Goal: Task Accomplishment & Management: Complete application form

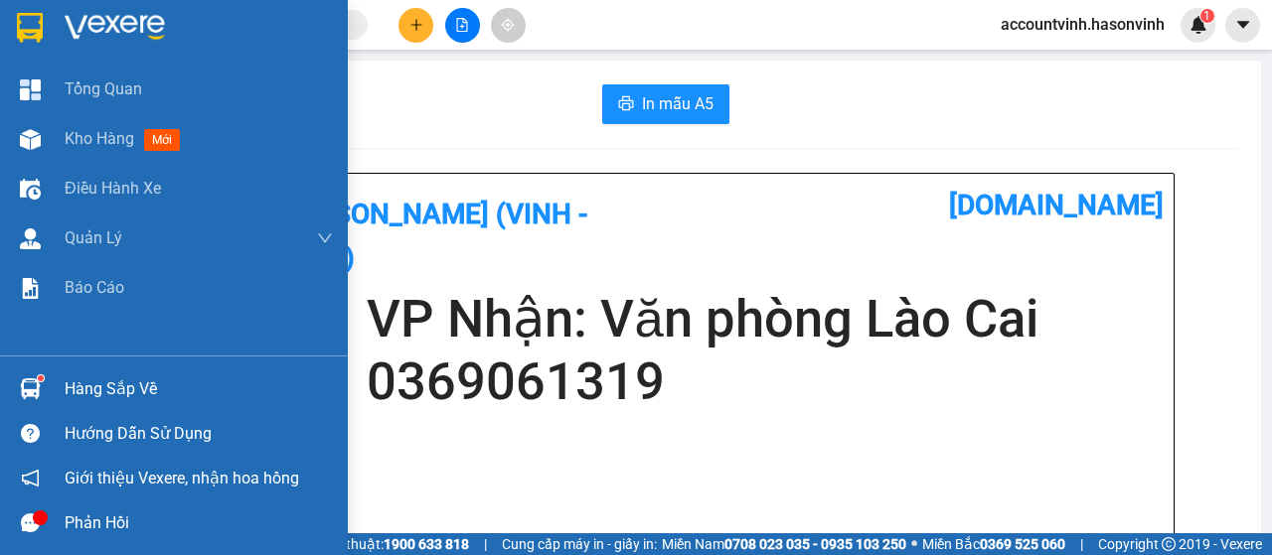
click at [24, 150] on div at bounding box center [30, 139] width 35 height 35
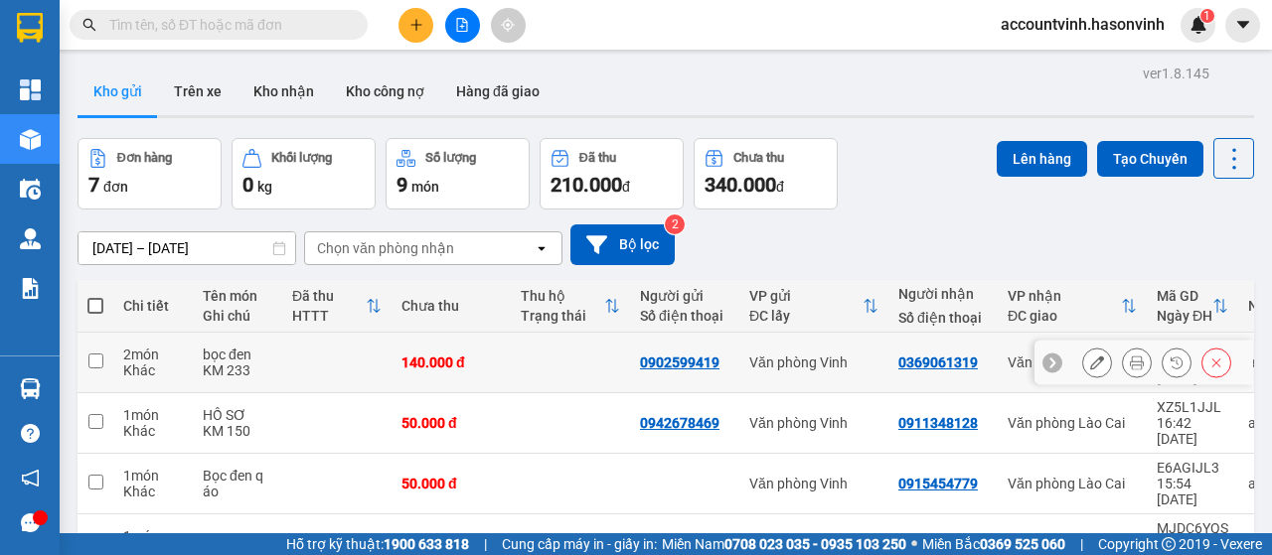
click at [91, 354] on input "checkbox" at bounding box center [95, 361] width 15 height 15
checkbox input "true"
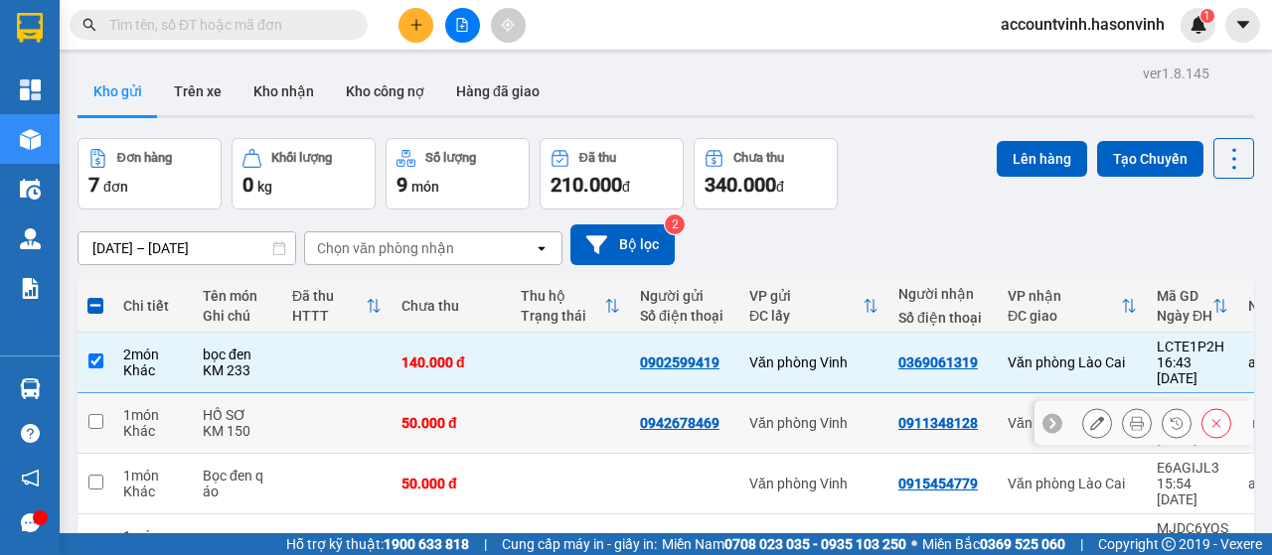
click at [96, 414] on input "checkbox" at bounding box center [95, 421] width 15 height 15
checkbox input "true"
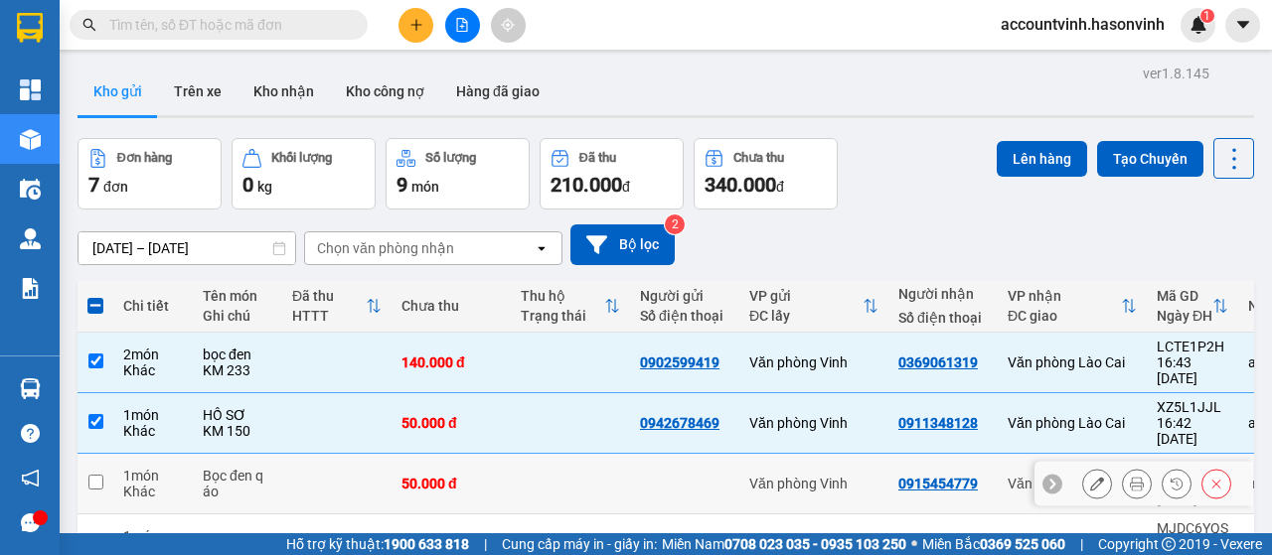
click at [94, 454] on td at bounding box center [95, 484] width 36 height 61
checkbox input "true"
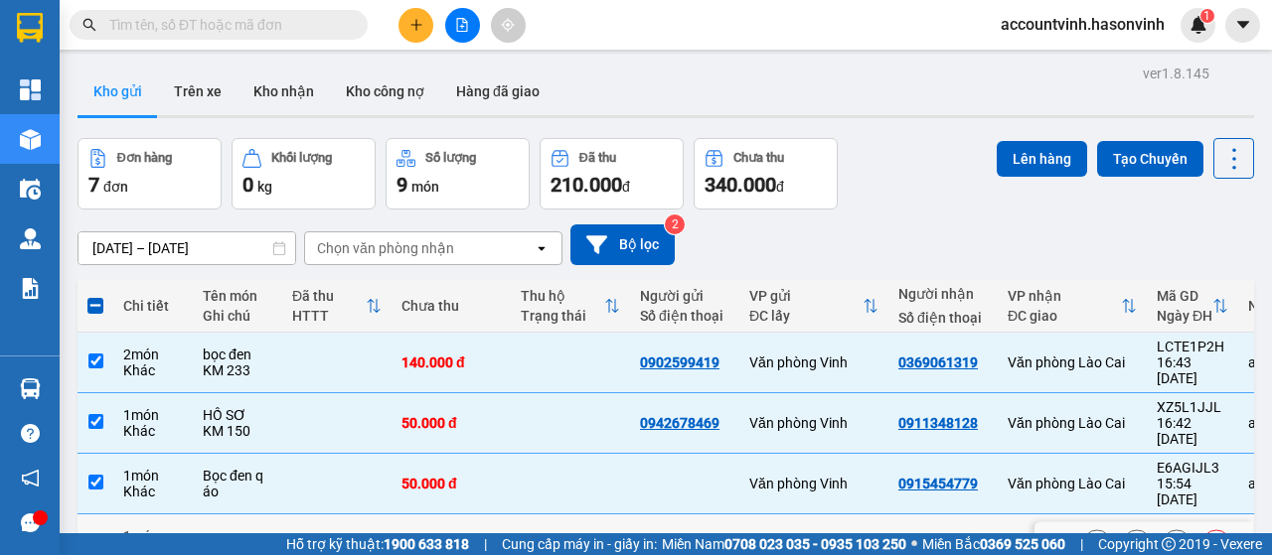
click at [96, 536] on input "checkbox" at bounding box center [95, 543] width 15 height 15
checkbox input "true"
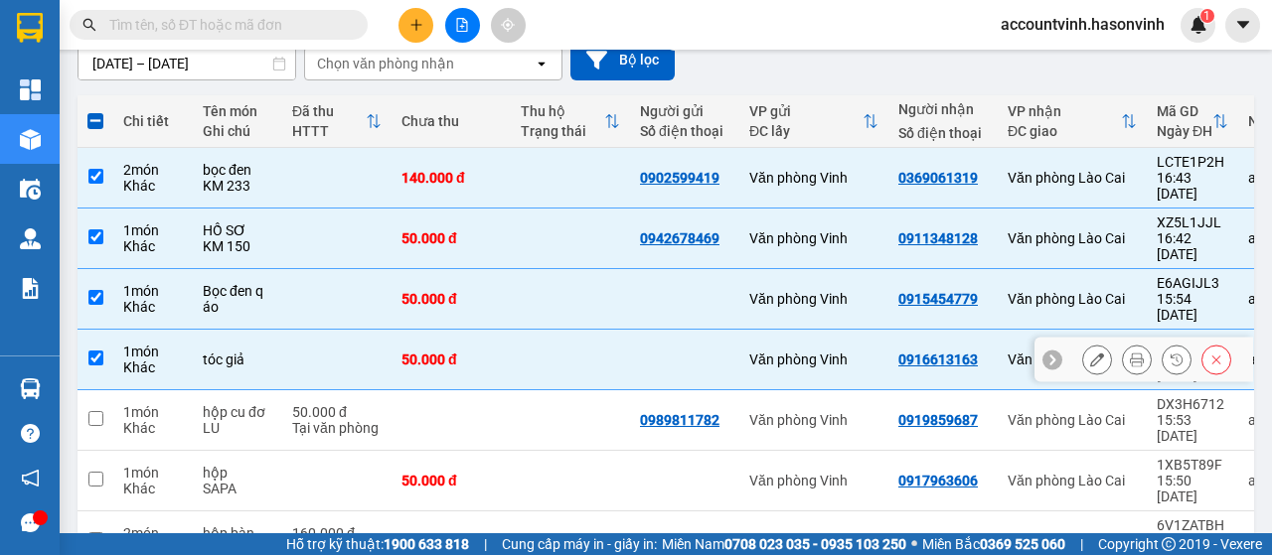
scroll to position [199, 0]
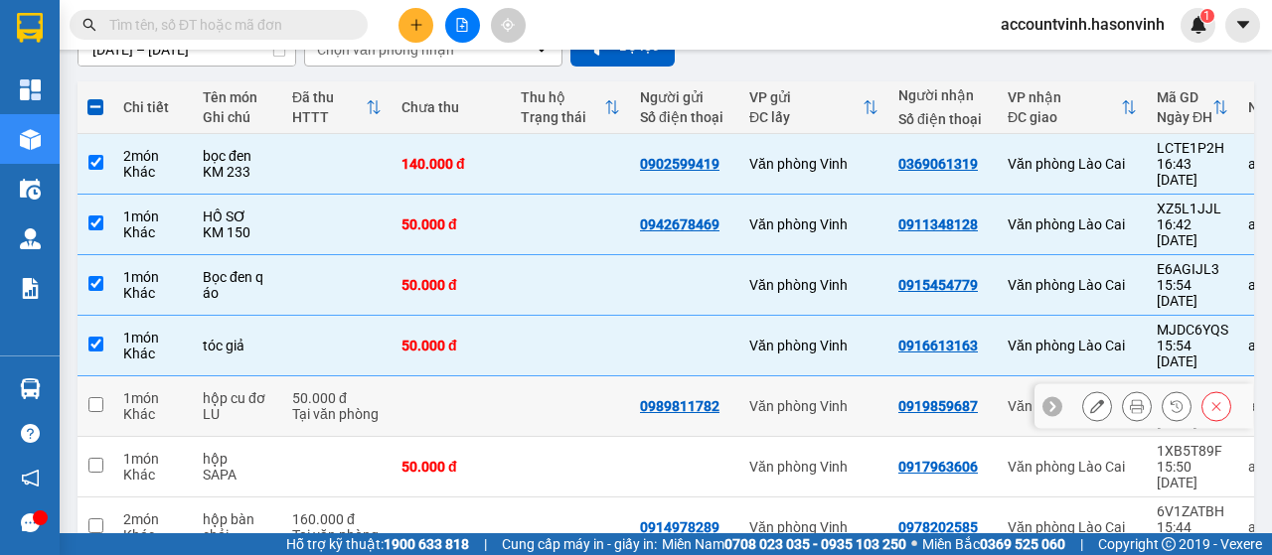
click at [97, 397] on input "checkbox" at bounding box center [95, 404] width 15 height 15
checkbox input "true"
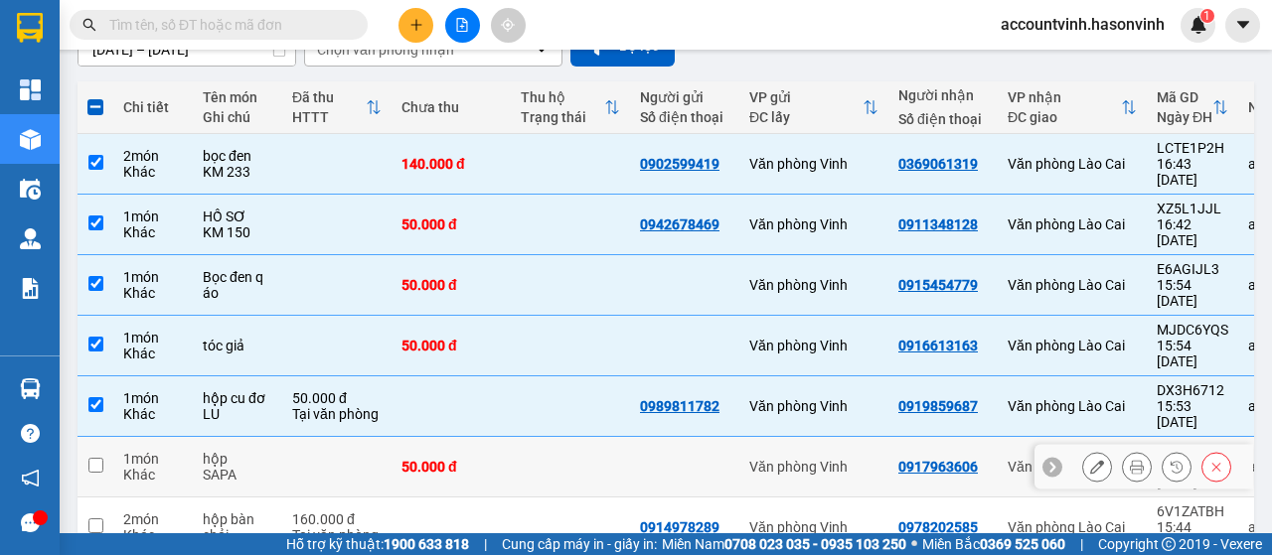
click at [93, 458] on input "checkbox" at bounding box center [95, 465] width 15 height 15
checkbox input "true"
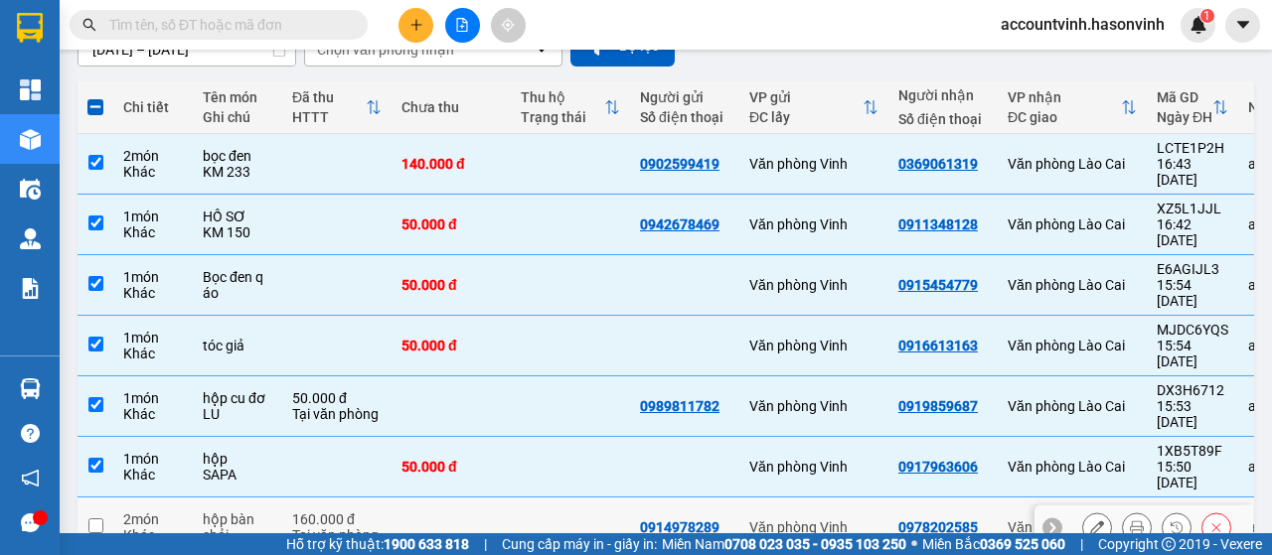
click at [92, 519] on input "checkbox" at bounding box center [95, 526] width 15 height 15
checkbox input "true"
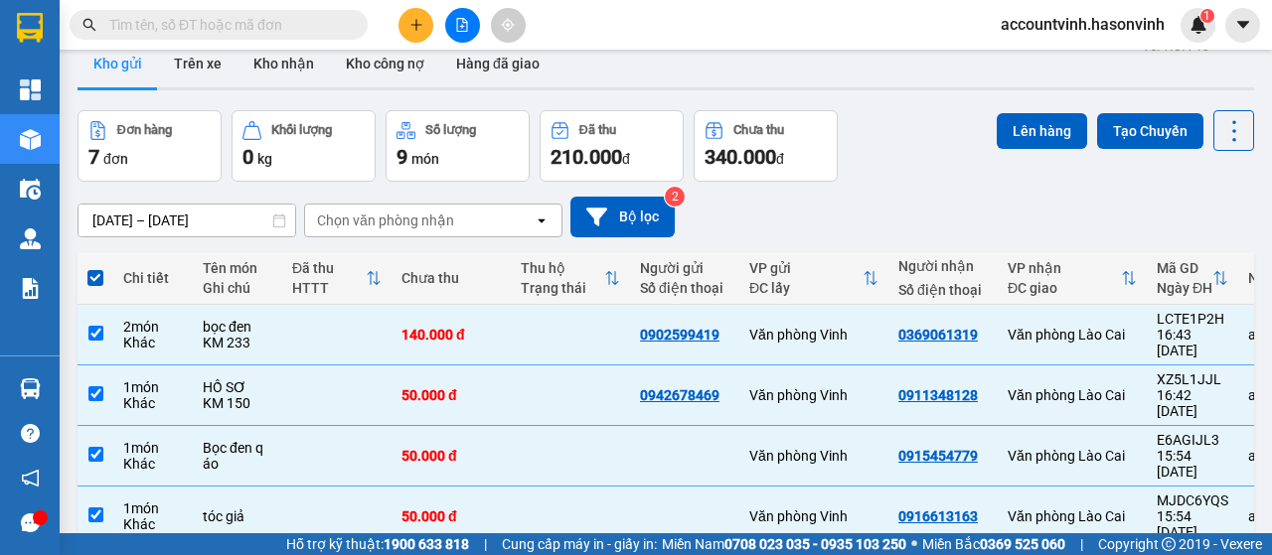
scroll to position [0, 0]
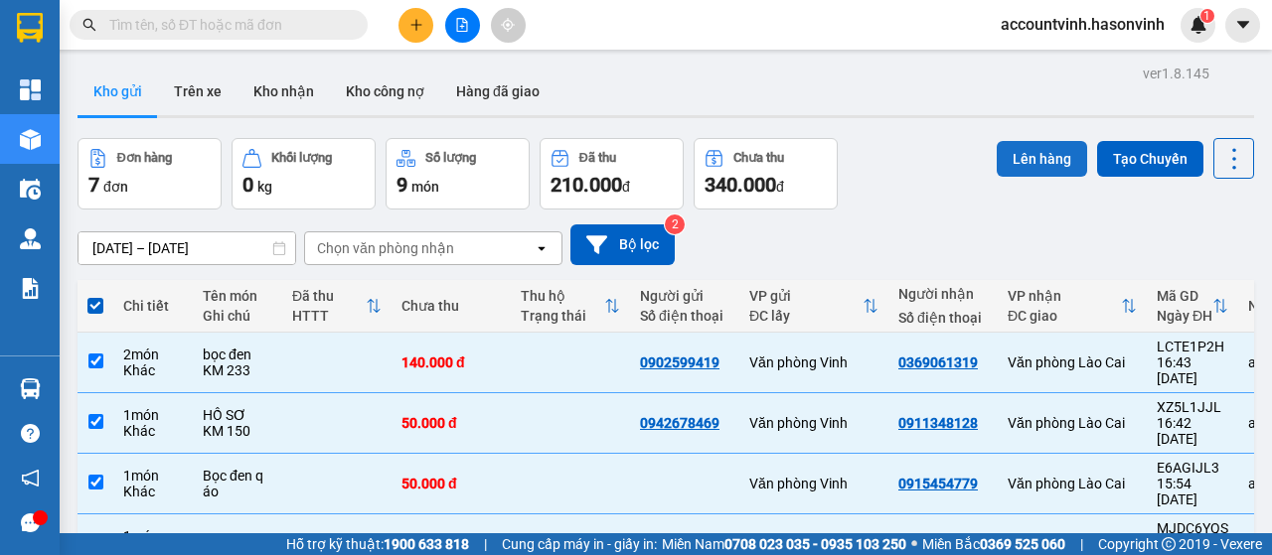
click at [1025, 158] on button "Lên hàng" at bounding box center [1042, 159] width 90 height 36
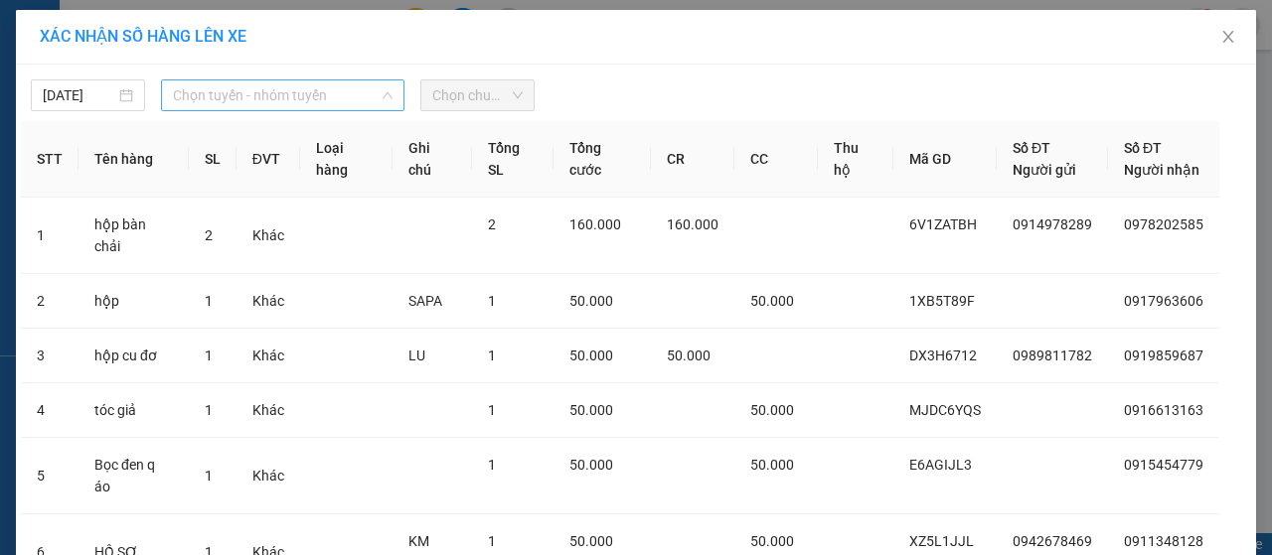
click at [260, 94] on span "Chọn tuyến - nhóm tuyến" at bounding box center [283, 95] width 220 height 30
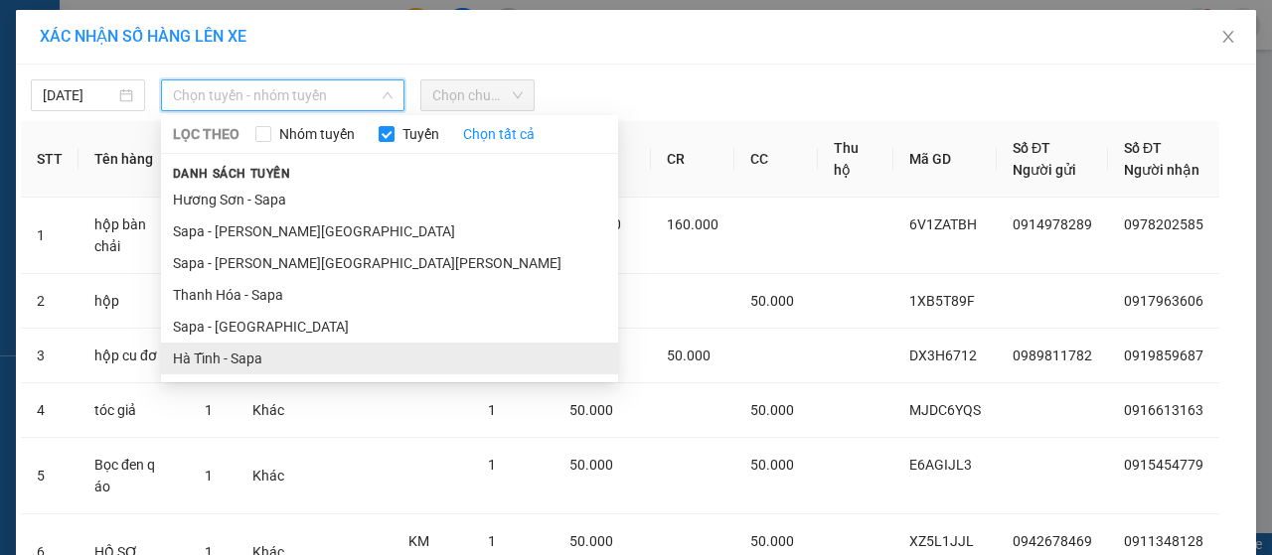
click at [205, 353] on li "Hà Tĩnh - Sapa" at bounding box center [389, 359] width 457 height 32
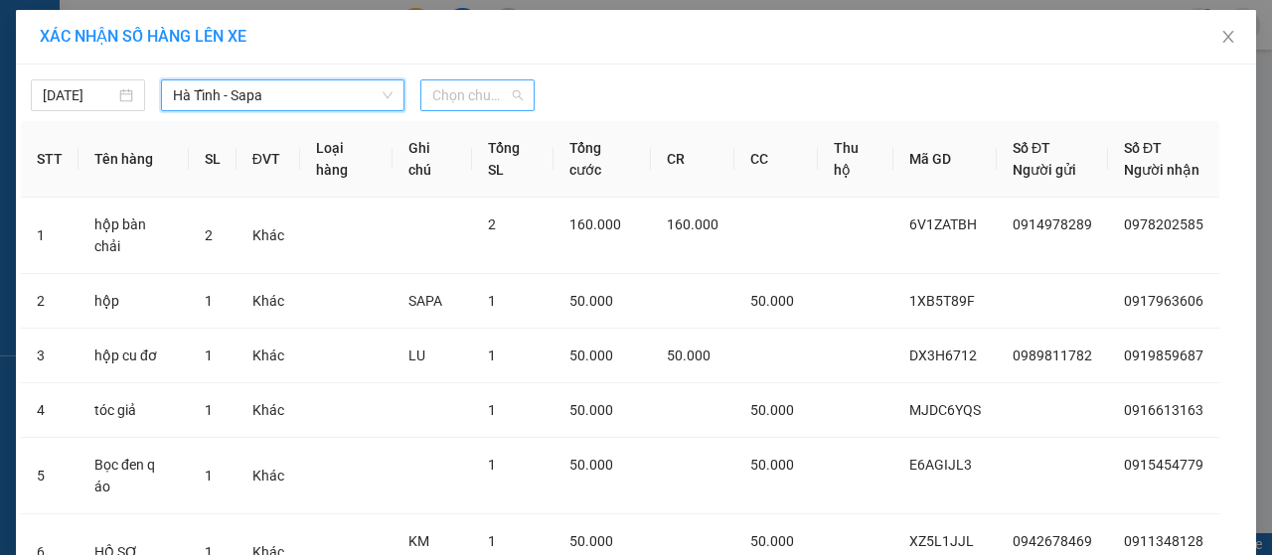
click at [479, 87] on span "Chọn chuyến" at bounding box center [477, 95] width 90 height 30
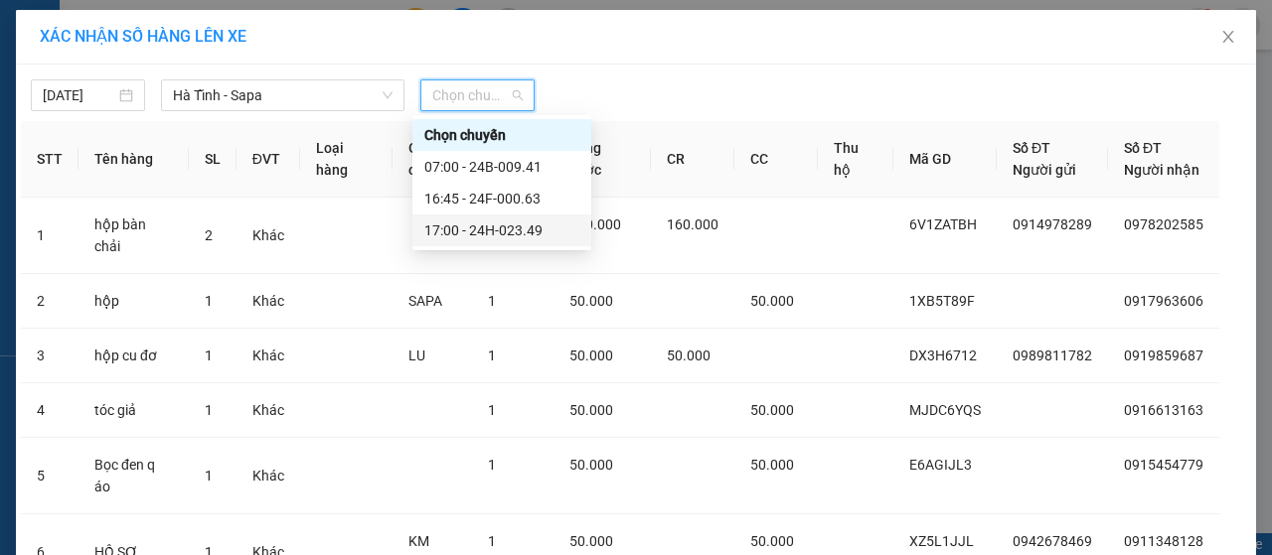
click at [530, 230] on div "17:00 - 24H-023.49" at bounding box center [501, 231] width 155 height 22
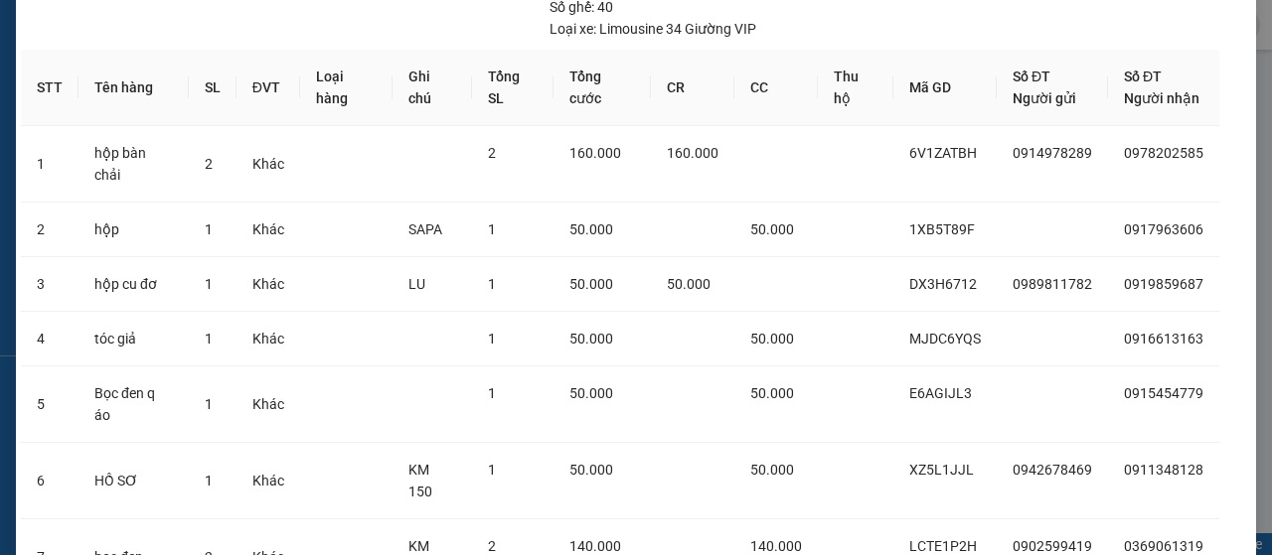
scroll to position [210, 0]
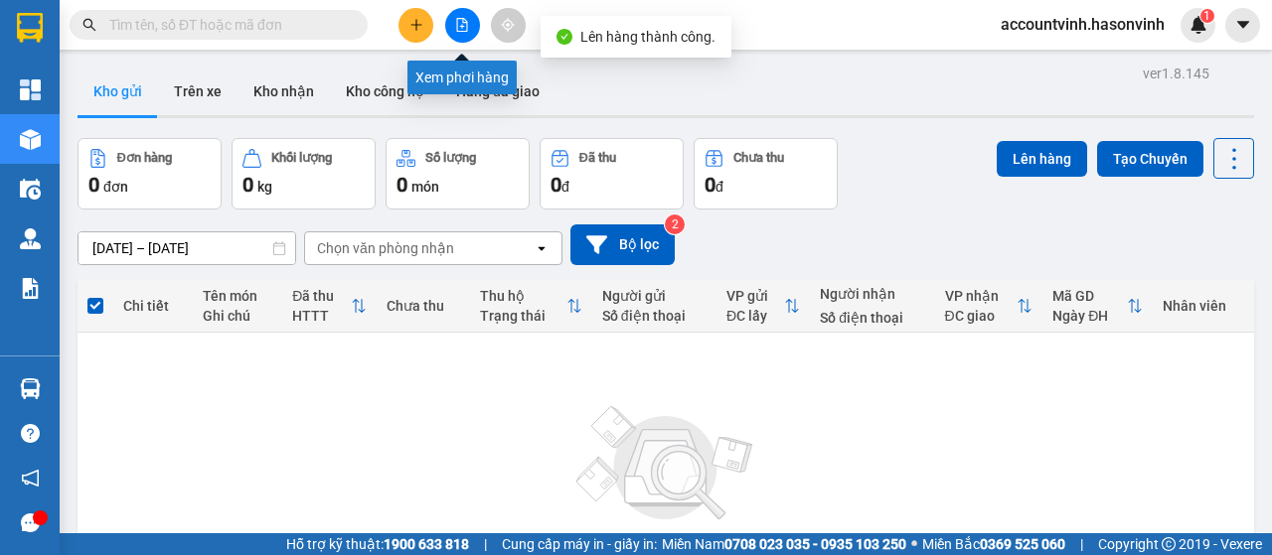
click at [457, 23] on icon "file-add" at bounding box center [462, 25] width 11 height 14
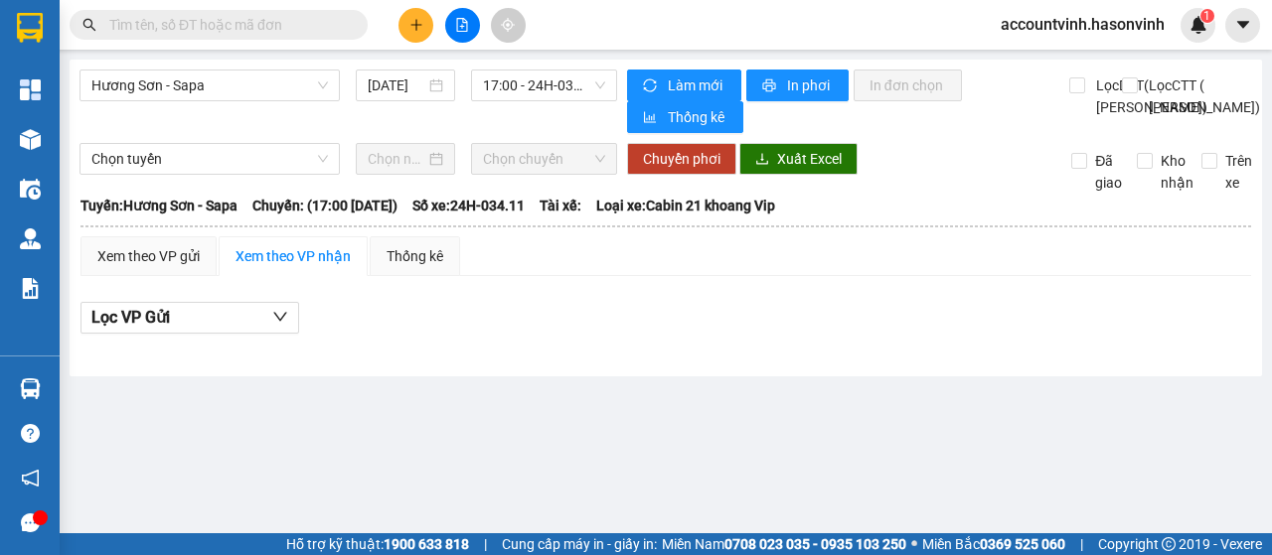
click at [455, 18] on button at bounding box center [462, 25] width 35 height 35
click at [280, 94] on span "Hương Sơn - Sapa" at bounding box center [209, 86] width 236 height 30
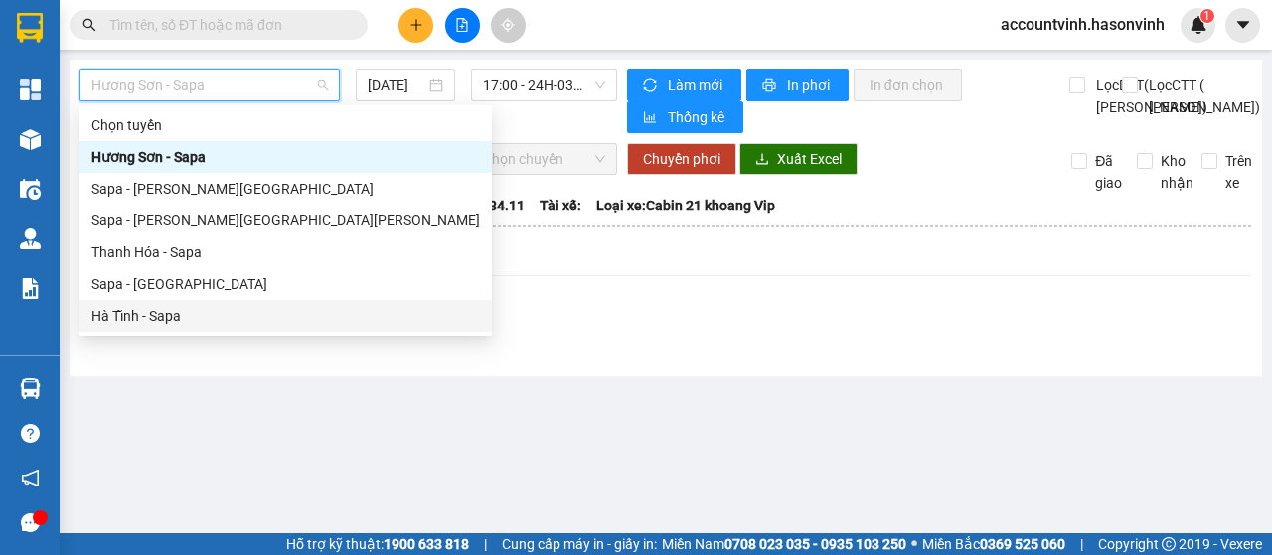
click at [217, 315] on div "Hà Tĩnh - Sapa" at bounding box center [285, 316] width 388 height 22
type input "[DATE]"
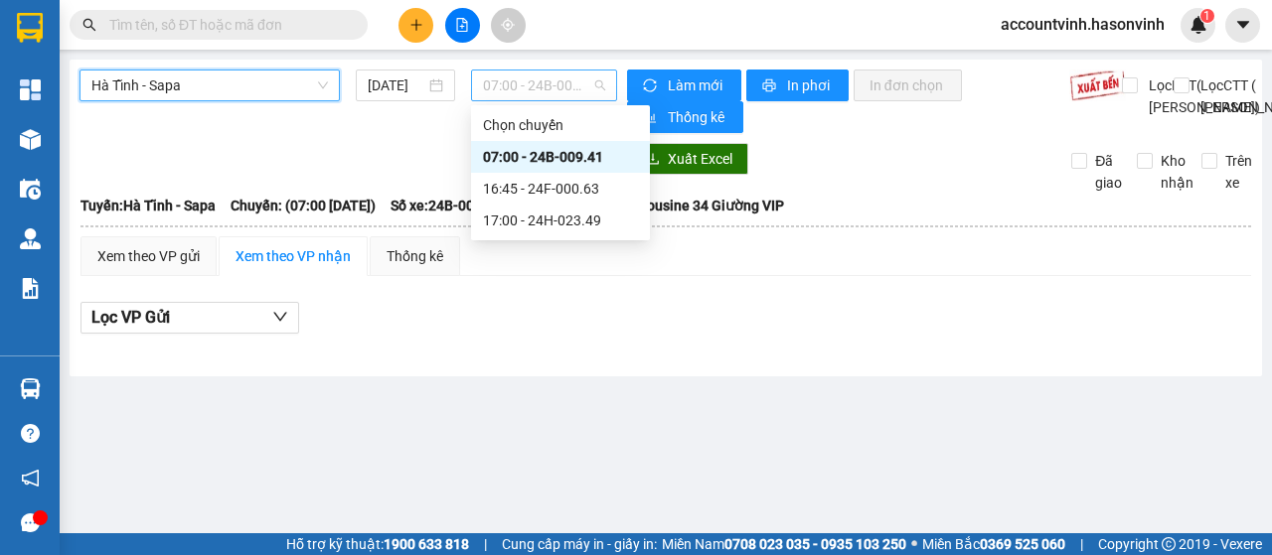
click at [560, 94] on span "07:00 - 24B-009.41" at bounding box center [543, 86] width 121 height 30
click at [562, 218] on div "17:00 - 24H-023.49" at bounding box center [560, 221] width 155 height 22
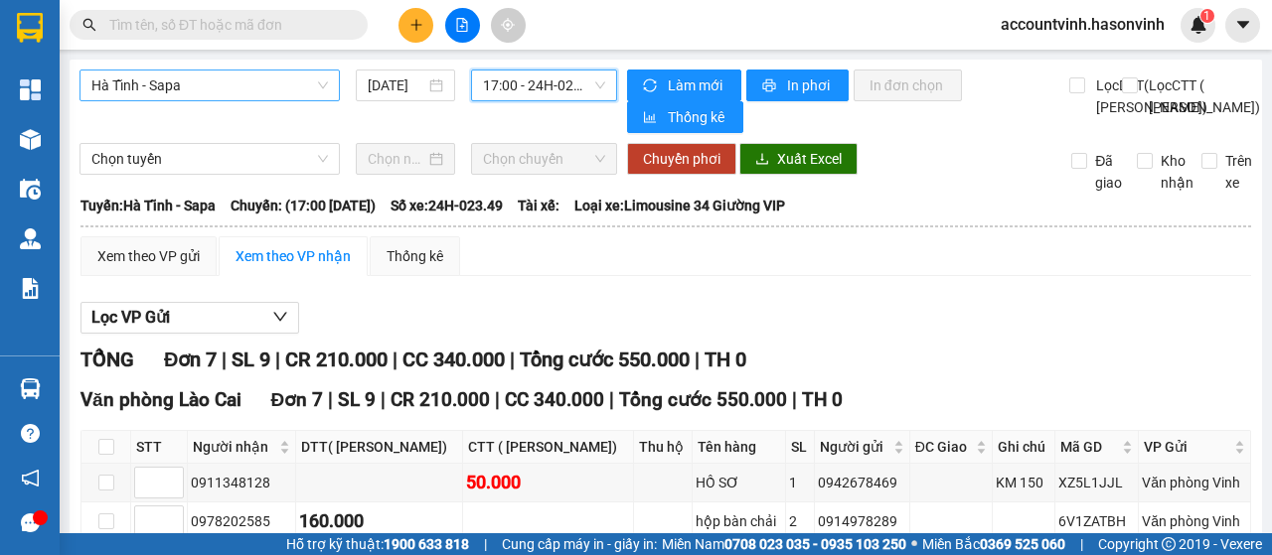
click at [263, 81] on span "Hà Tĩnh - Sapa" at bounding box center [209, 86] width 236 height 30
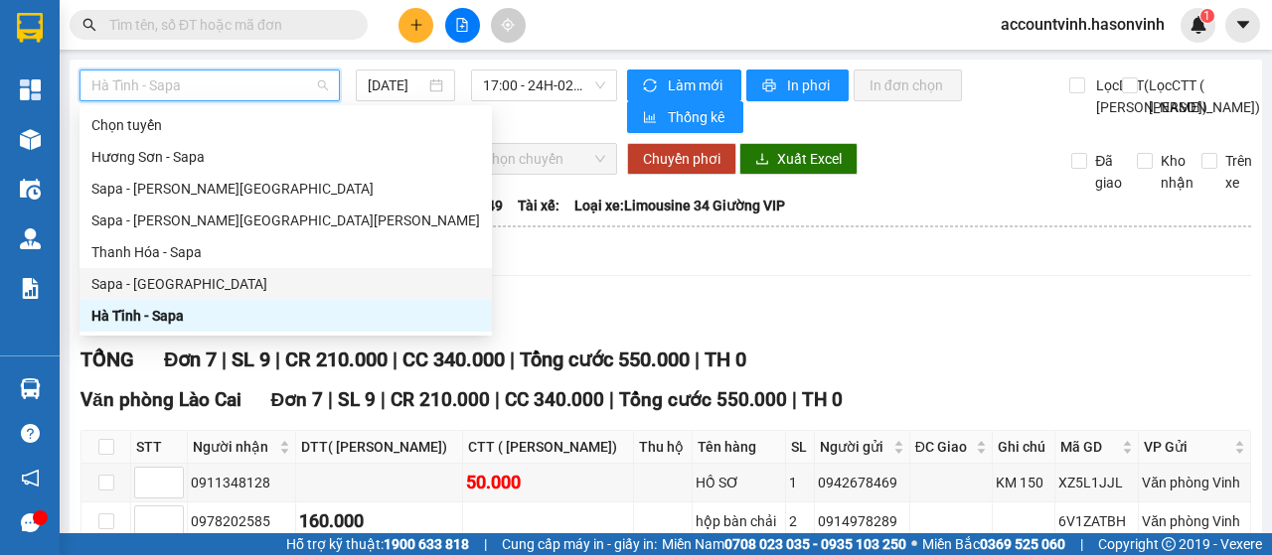
click at [157, 283] on div "Sapa - [GEOGRAPHIC_DATA]" at bounding box center [285, 284] width 388 height 22
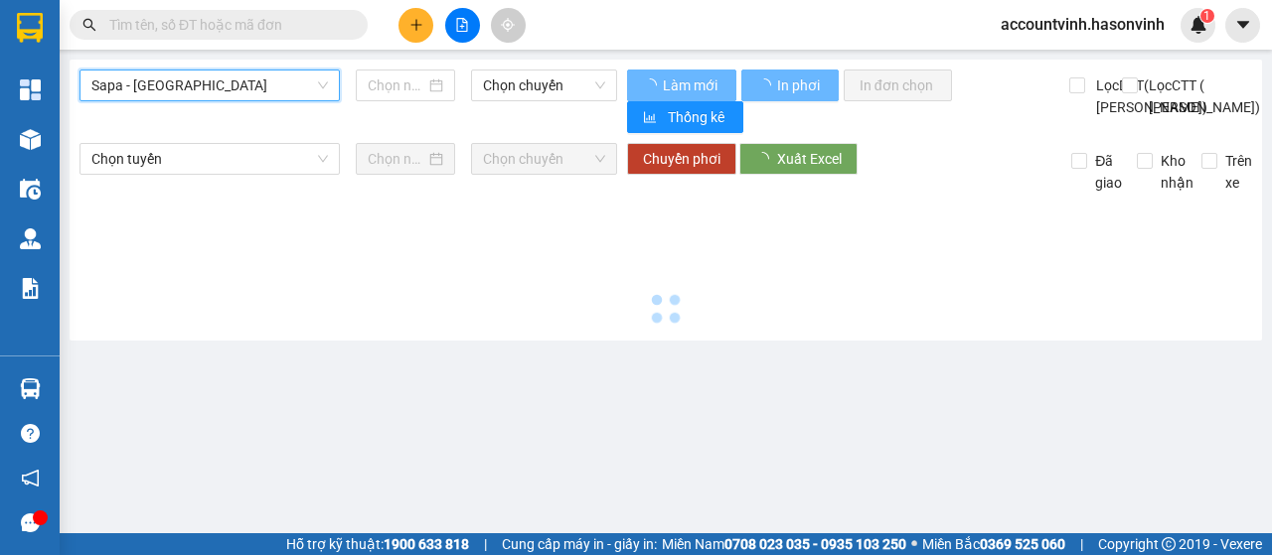
type input "[DATE]"
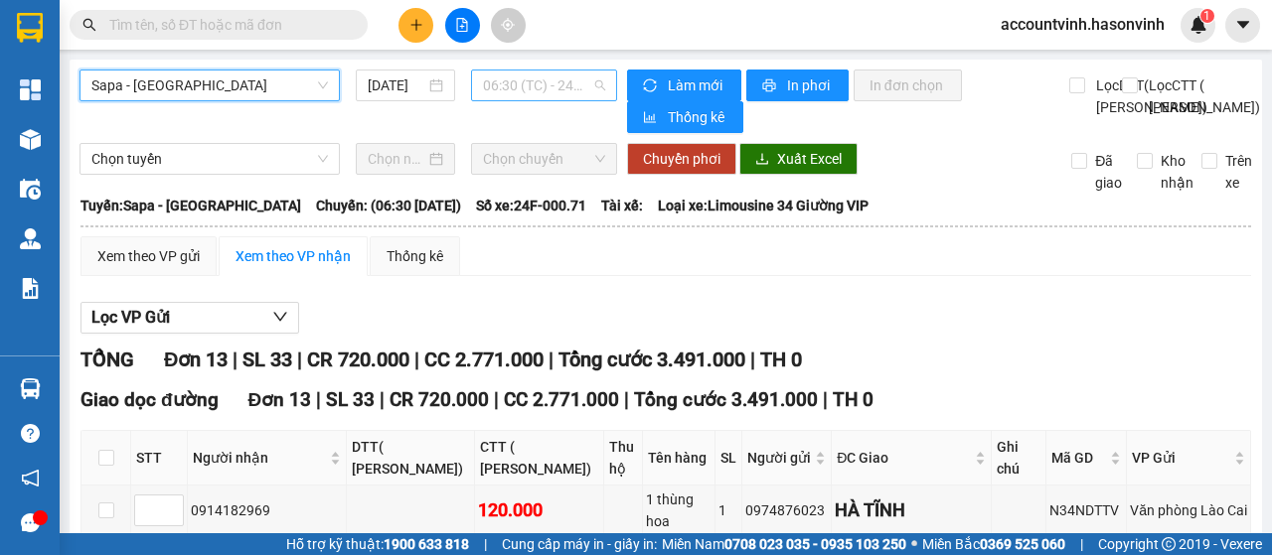
click at [525, 84] on span "06:30 (TC) - 24F-000.71" at bounding box center [543, 86] width 121 height 30
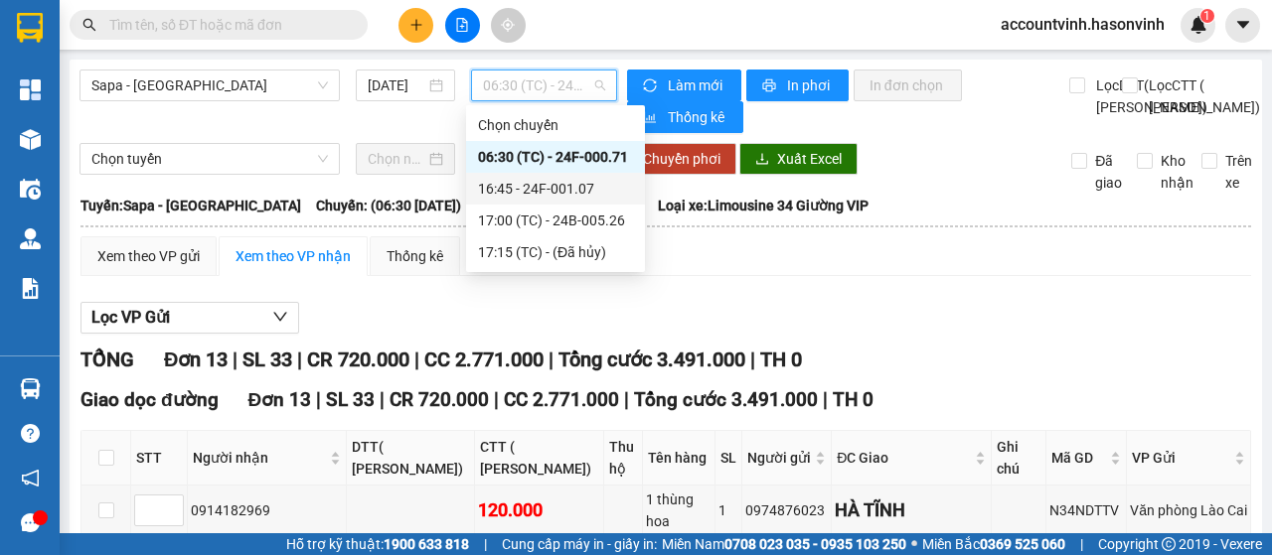
click at [560, 192] on div "16:45 - 24F-001.07" at bounding box center [555, 189] width 155 height 22
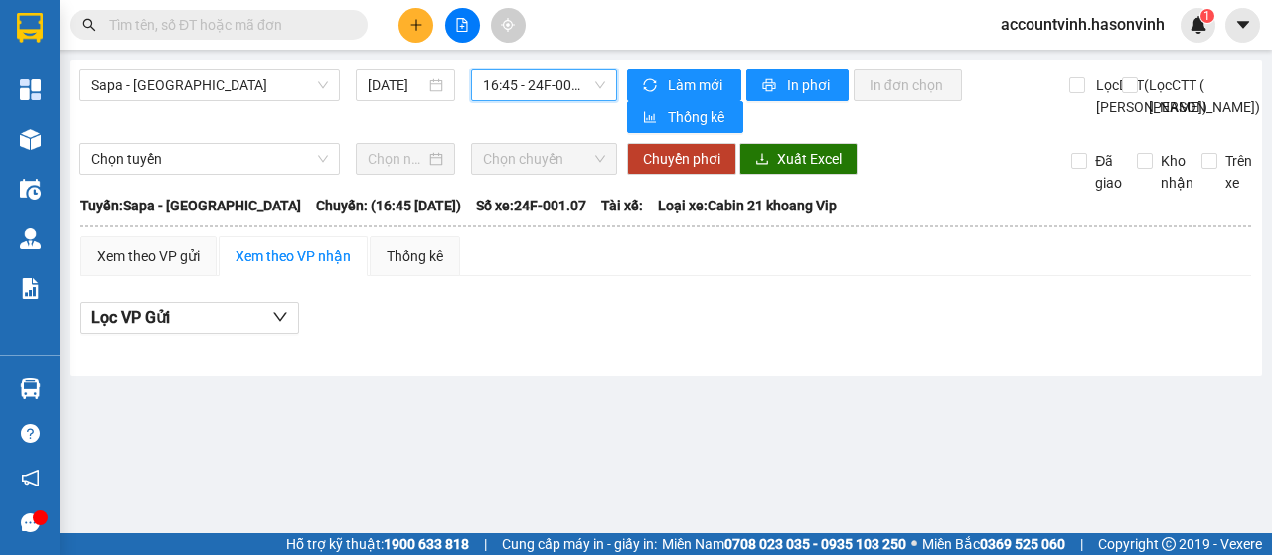
click at [568, 78] on span "16:45 - 24F-001.07" at bounding box center [543, 86] width 121 height 30
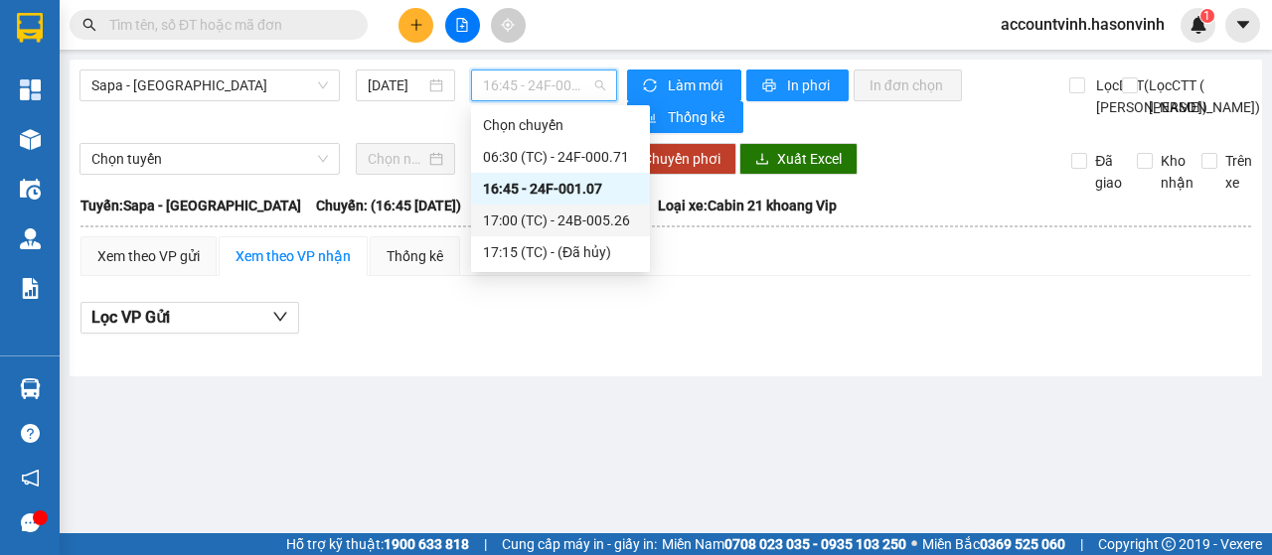
click at [599, 224] on div "17:00 (TC) - 24B-005.26" at bounding box center [560, 221] width 155 height 22
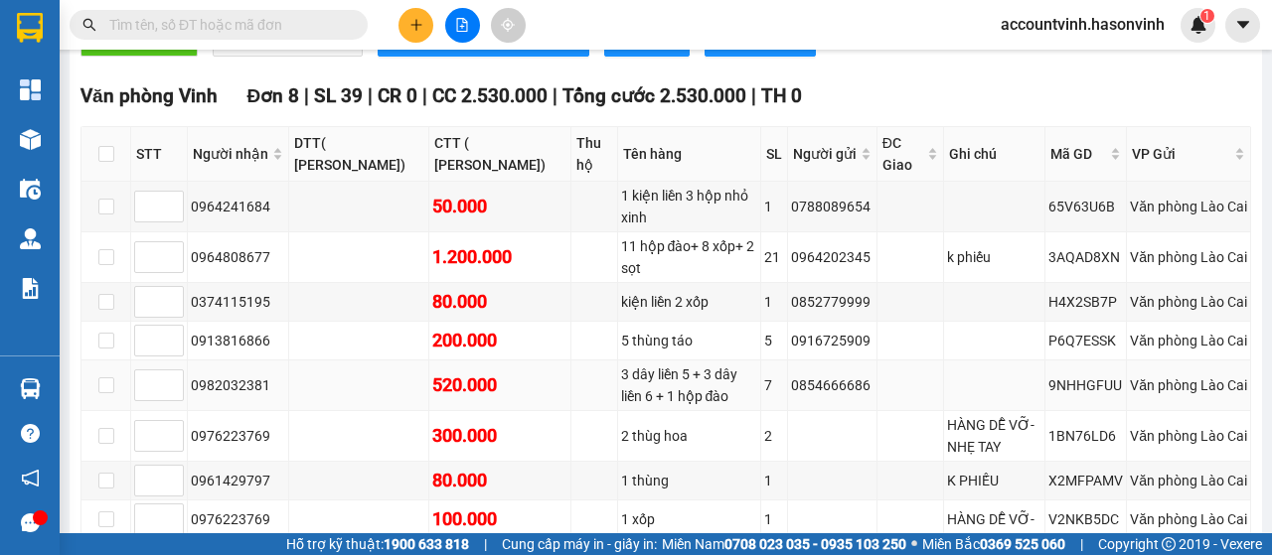
scroll to position [994, 0]
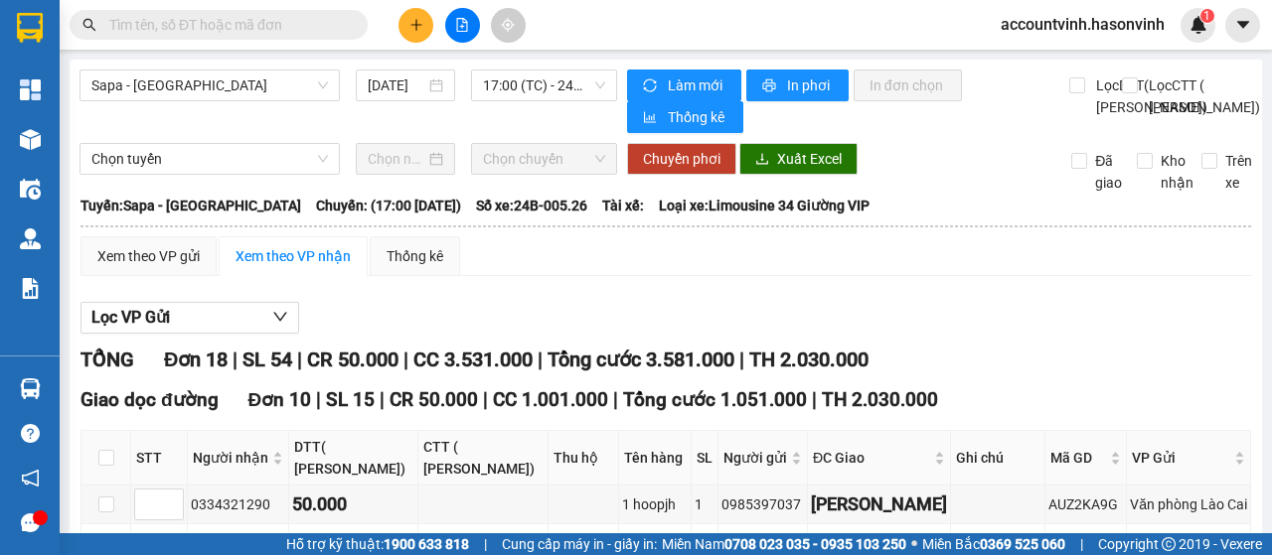
click at [419, 21] on icon "plus" at bounding box center [416, 25] width 14 height 14
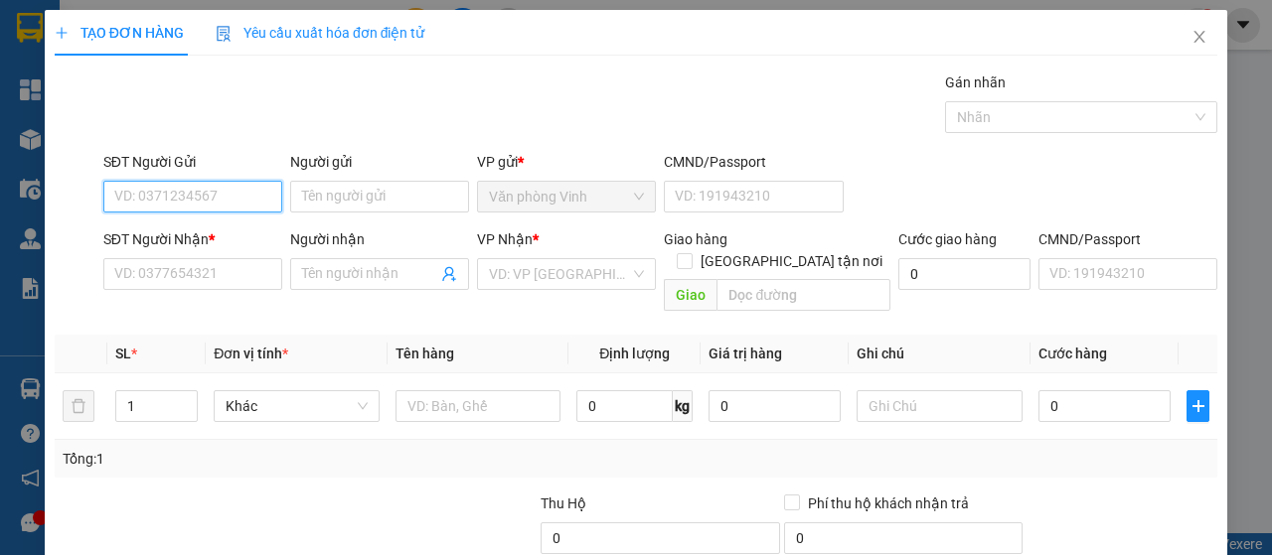
click at [240, 192] on input "SĐT Người Gửi" at bounding box center [192, 197] width 179 height 32
type input "0917362362"
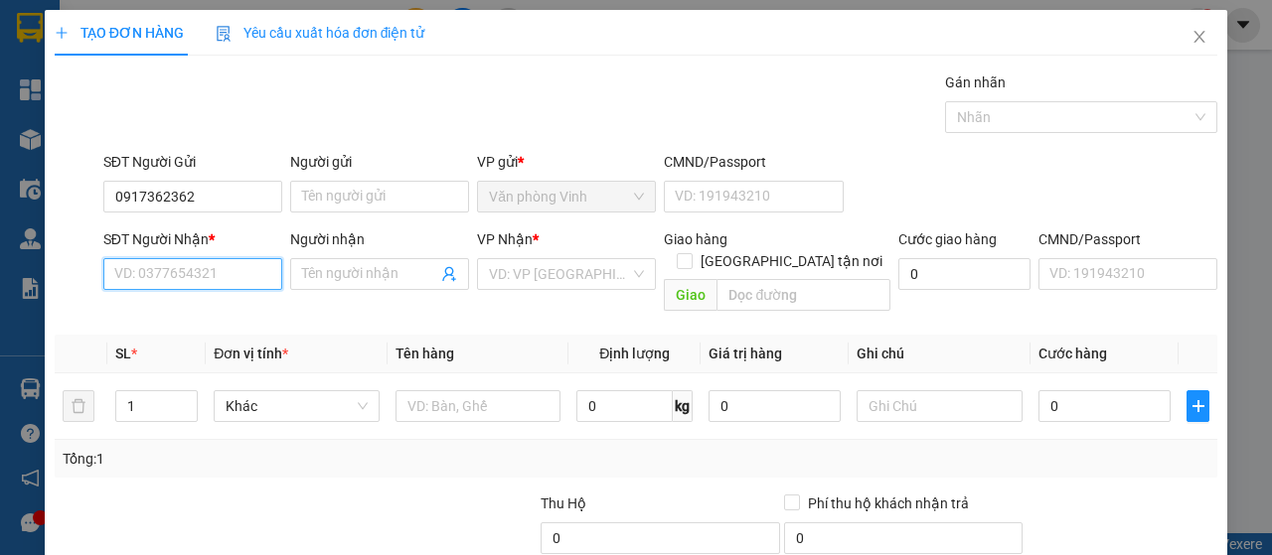
click at [181, 271] on input "SĐT Người Nhận *" at bounding box center [192, 274] width 179 height 32
click at [229, 281] on input "SĐT Người Nhận *" at bounding box center [192, 274] width 179 height 32
type input "0912688824"
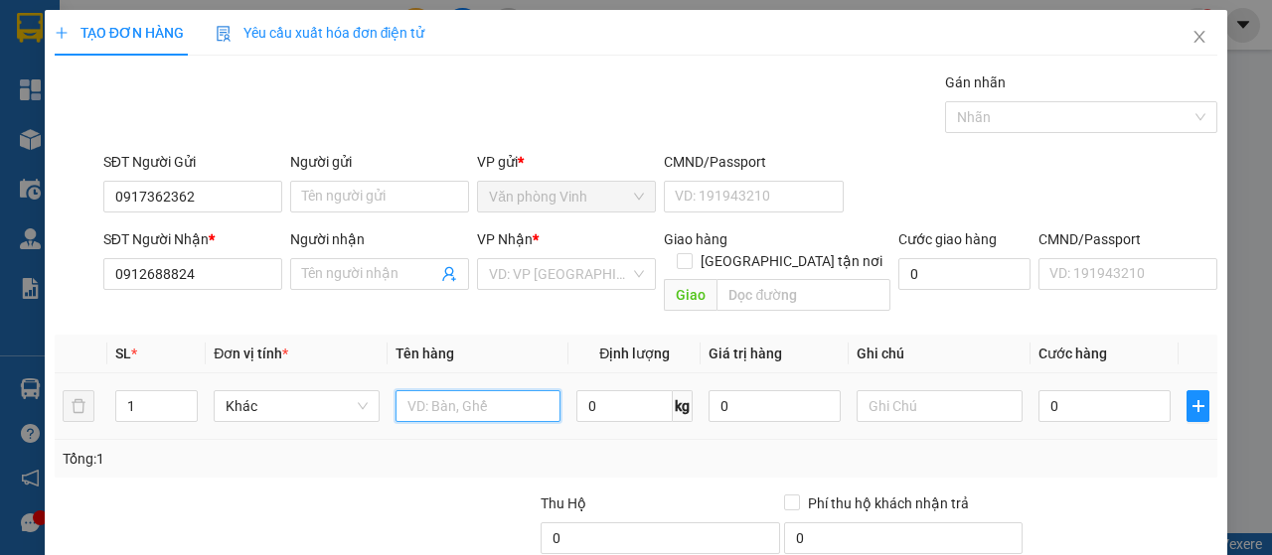
click at [464, 390] on input "text" at bounding box center [478, 406] width 166 height 32
type input "HỘP CÀ MUỐI"
click at [1046, 390] on input "0" at bounding box center [1104, 406] width 132 height 32
type input "6"
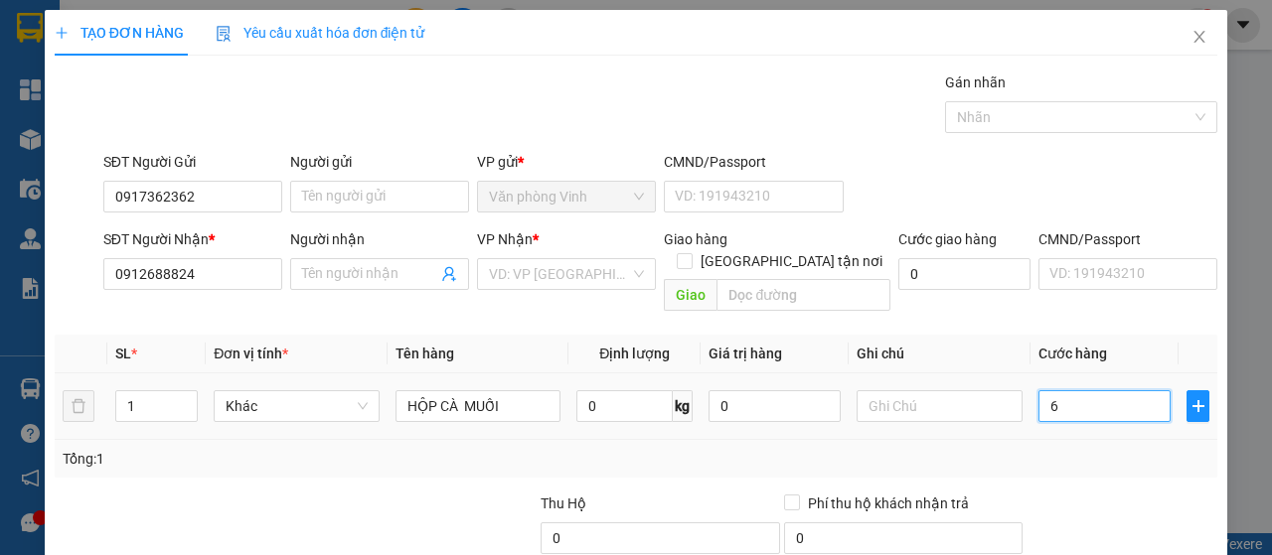
type input "6"
type input "60"
type input "600"
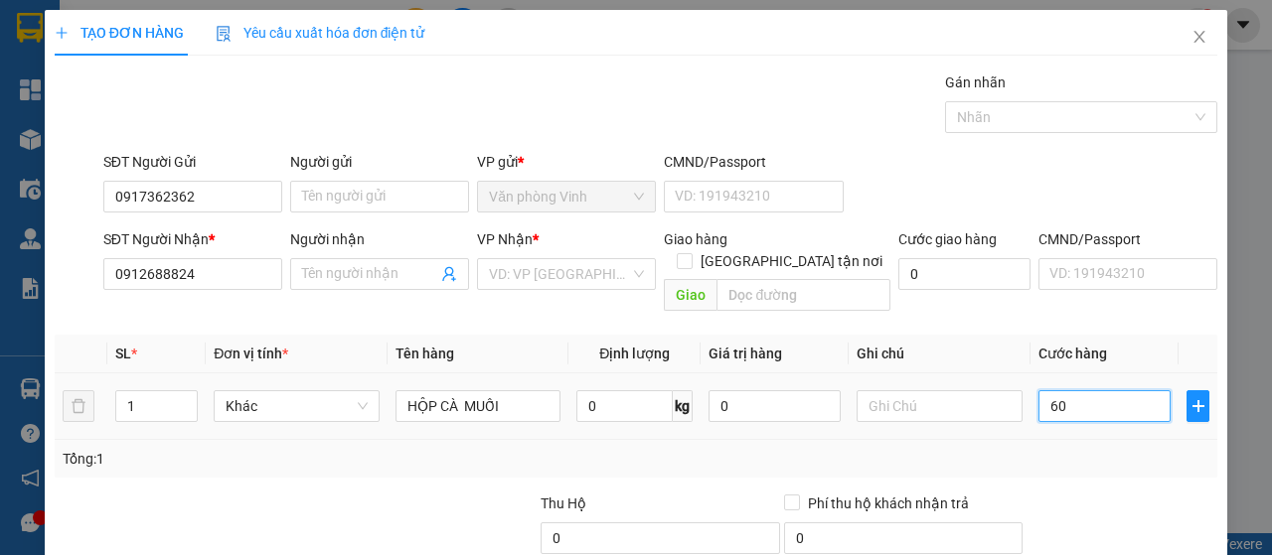
type input "600"
type input "6.000"
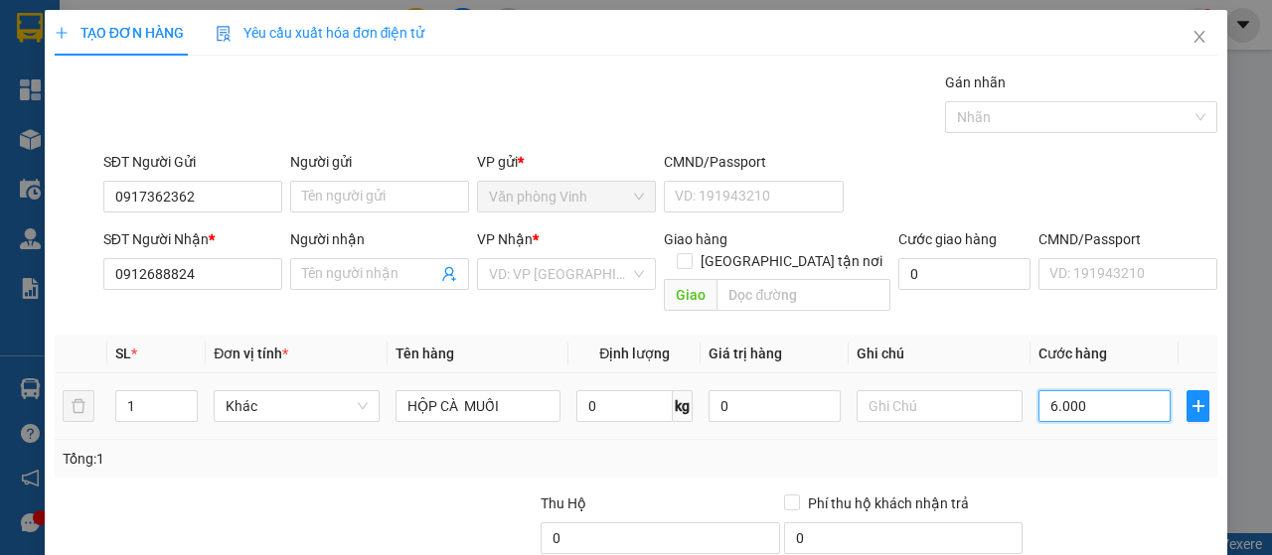
type input "60.000"
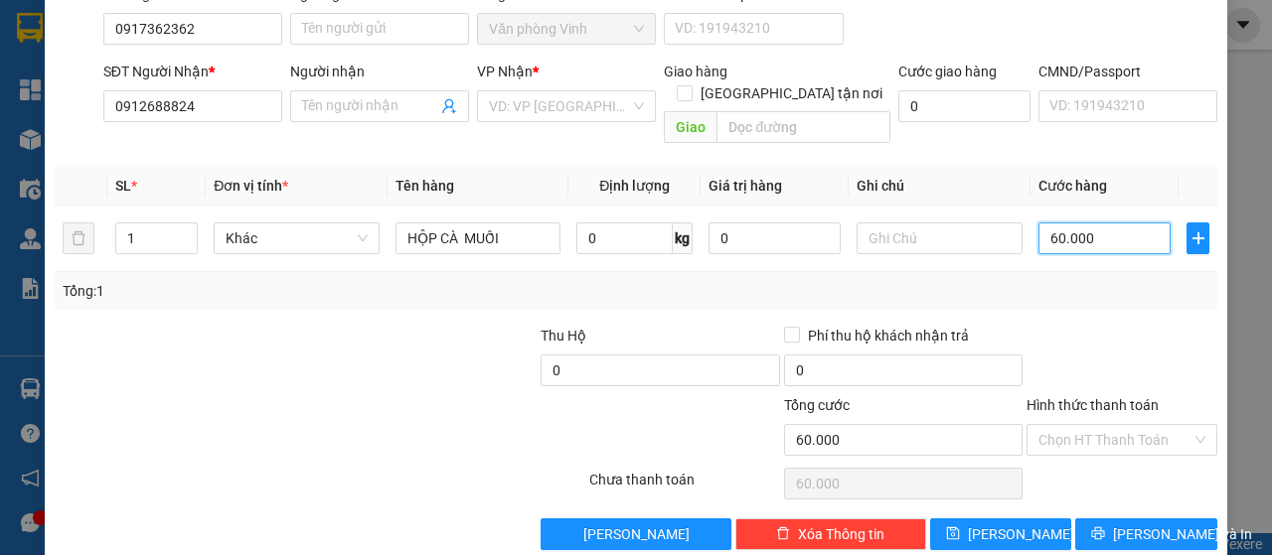
scroll to position [177, 0]
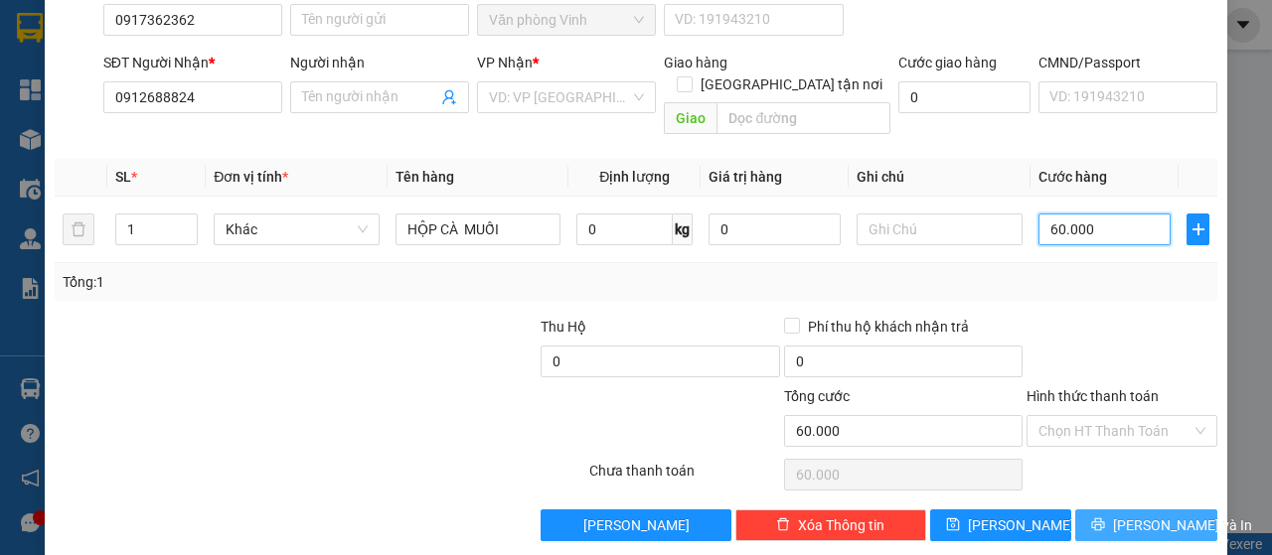
type input "60.000"
click at [1157, 515] on span "[PERSON_NAME] và In" at bounding box center [1182, 526] width 139 height 22
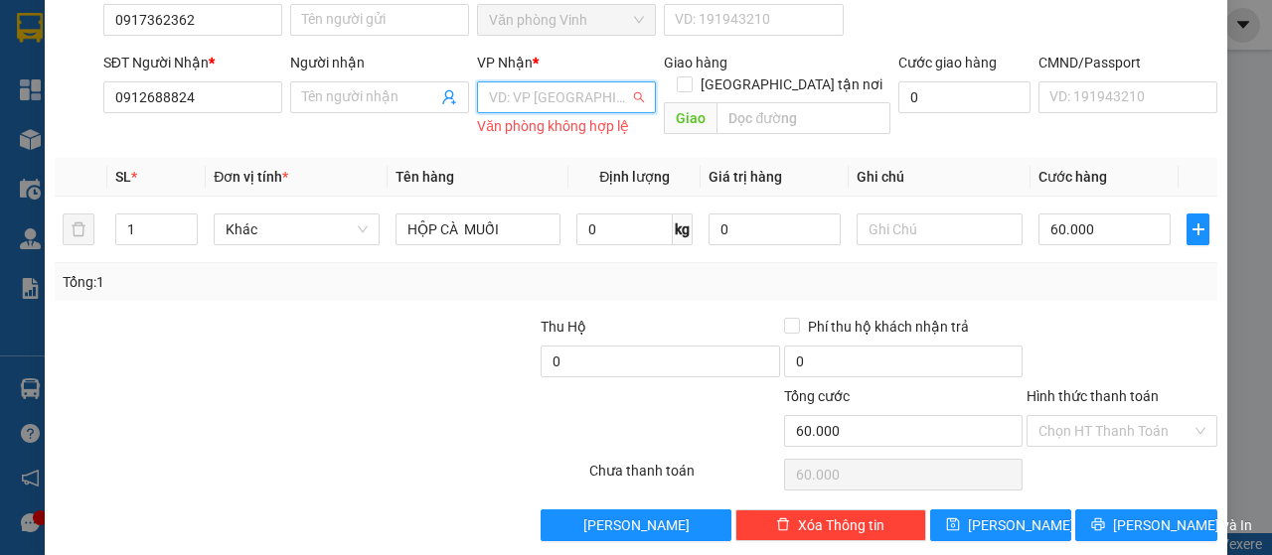
click at [570, 105] on input "search" at bounding box center [559, 97] width 141 height 30
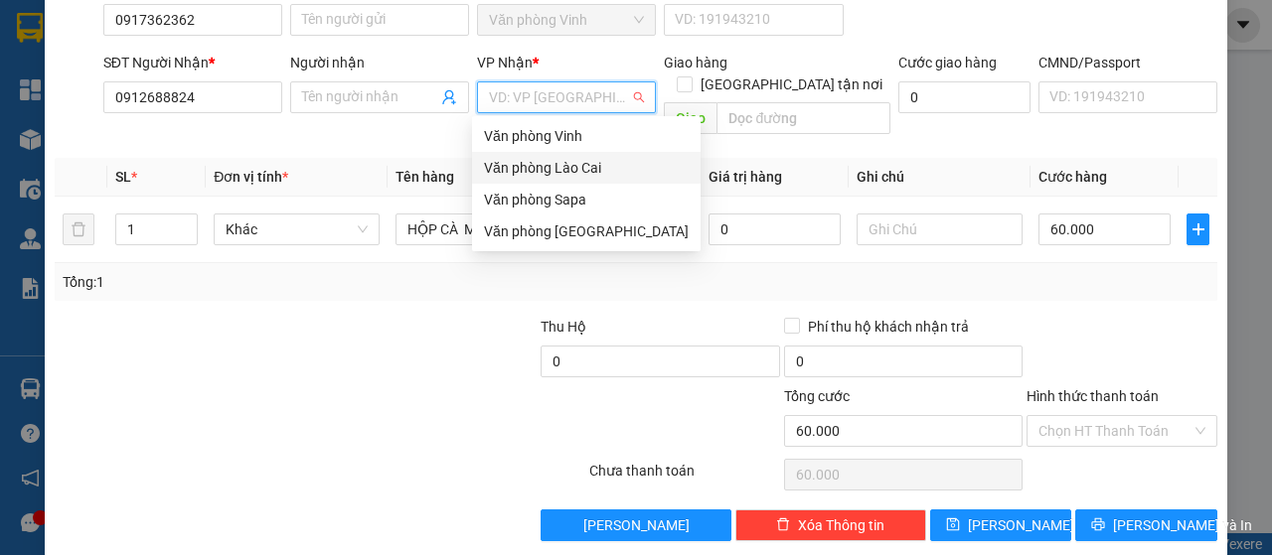
click at [596, 168] on div "Văn phòng Lào Cai" at bounding box center [586, 168] width 205 height 22
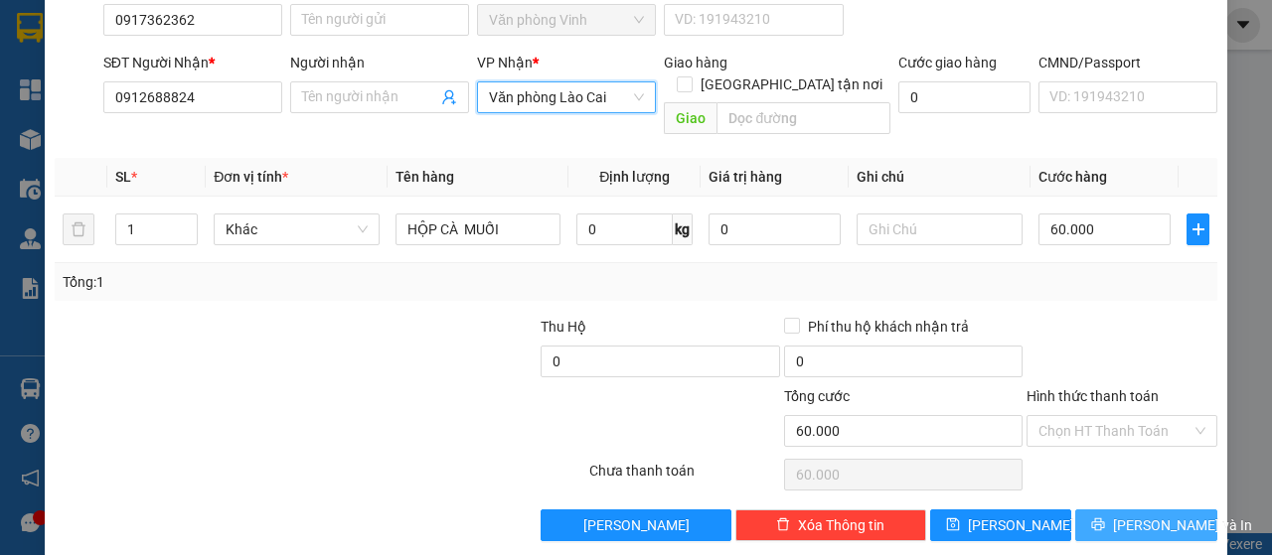
click at [1139, 515] on span "[PERSON_NAME] và In" at bounding box center [1182, 526] width 139 height 22
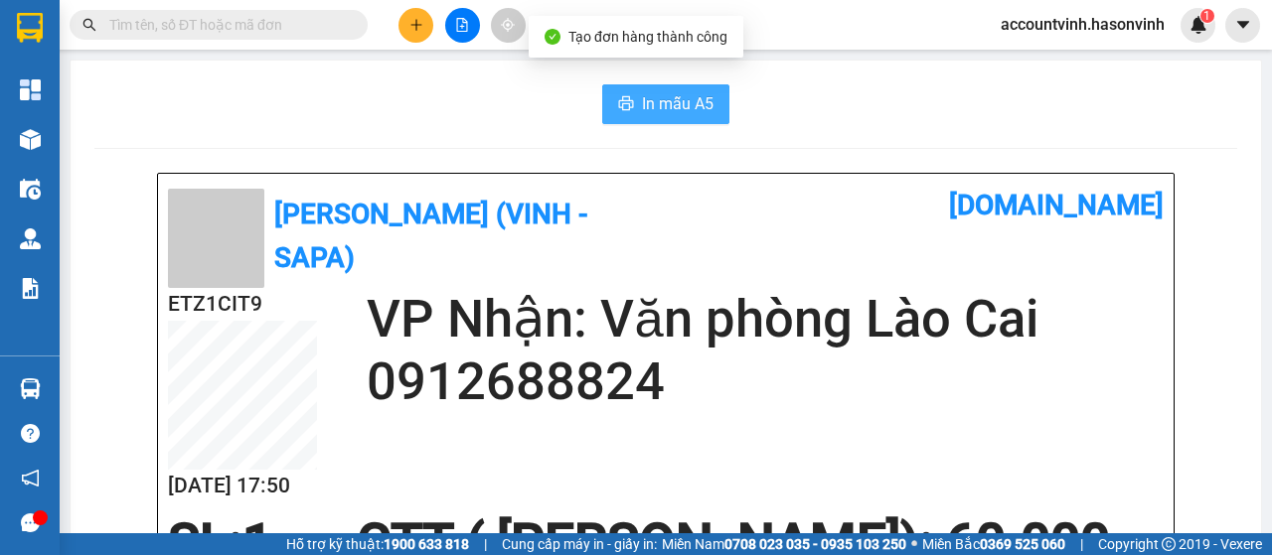
click at [670, 96] on span "In mẫu A5" at bounding box center [678, 103] width 72 height 25
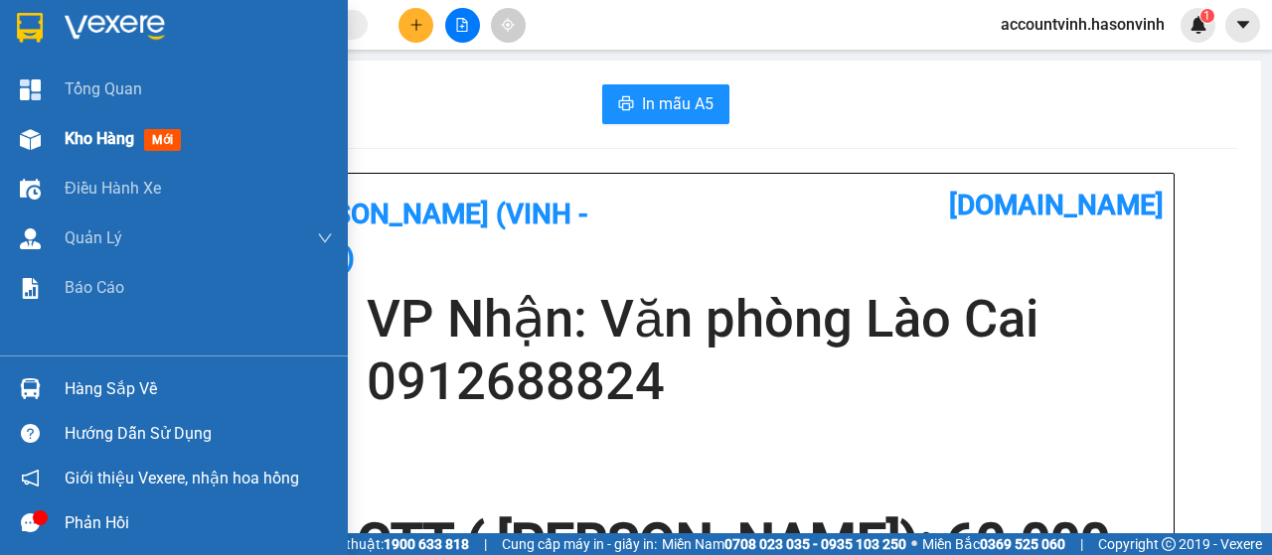
click at [24, 133] on img at bounding box center [30, 139] width 21 height 21
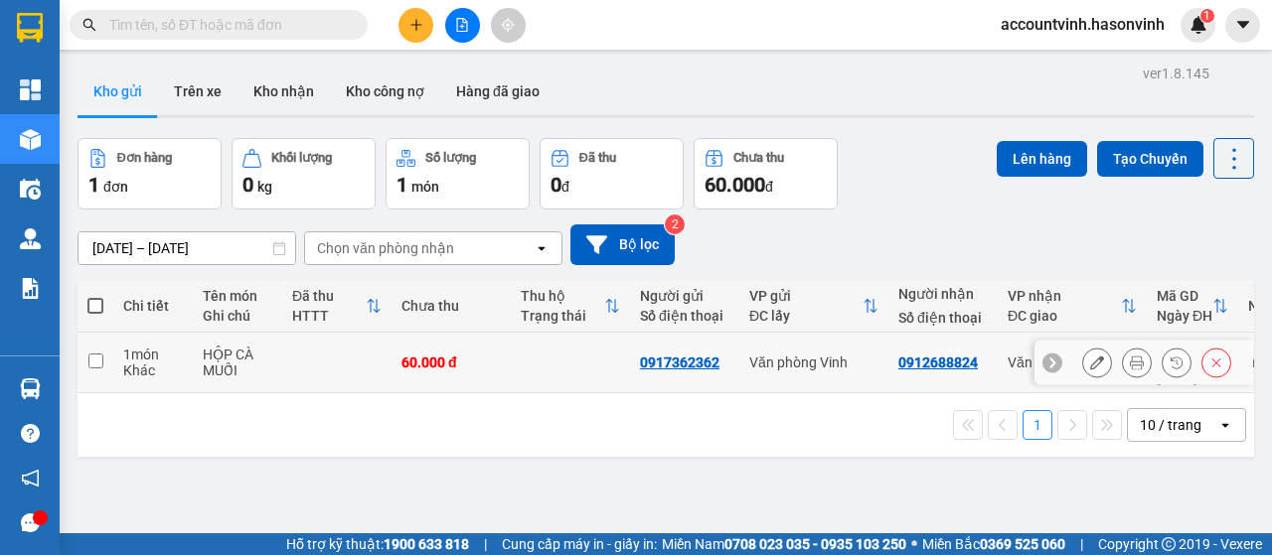
drag, startPoint x: 99, startPoint y: 355, endPoint x: 118, endPoint y: 336, distance: 26.7
click at [101, 356] on input "checkbox" at bounding box center [95, 361] width 15 height 15
checkbox input "true"
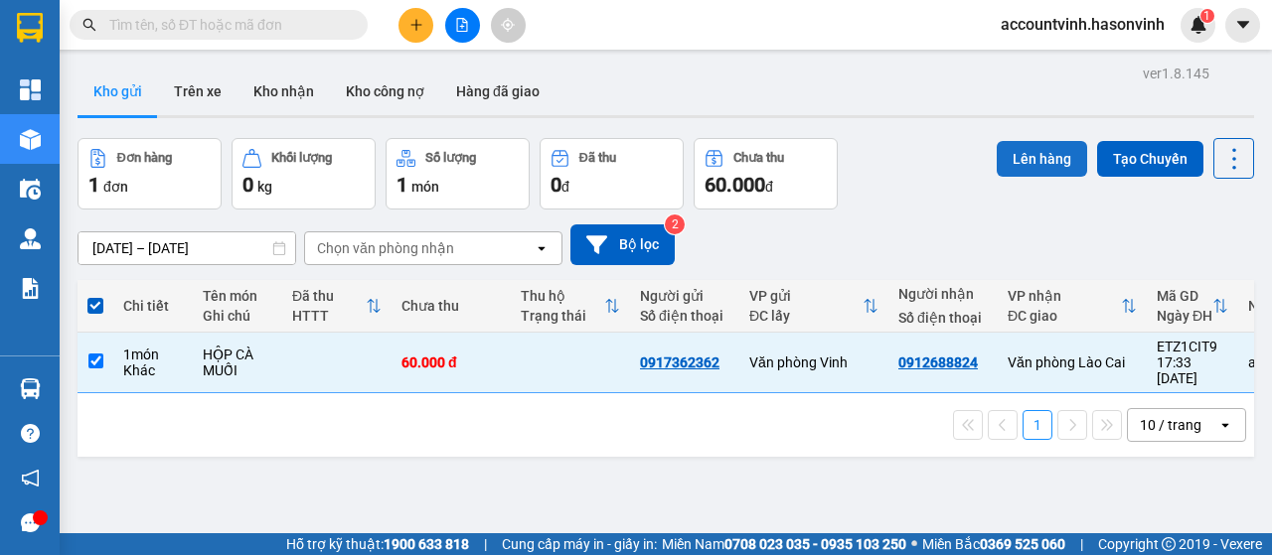
click at [1046, 151] on button "Lên hàng" at bounding box center [1042, 159] width 90 height 36
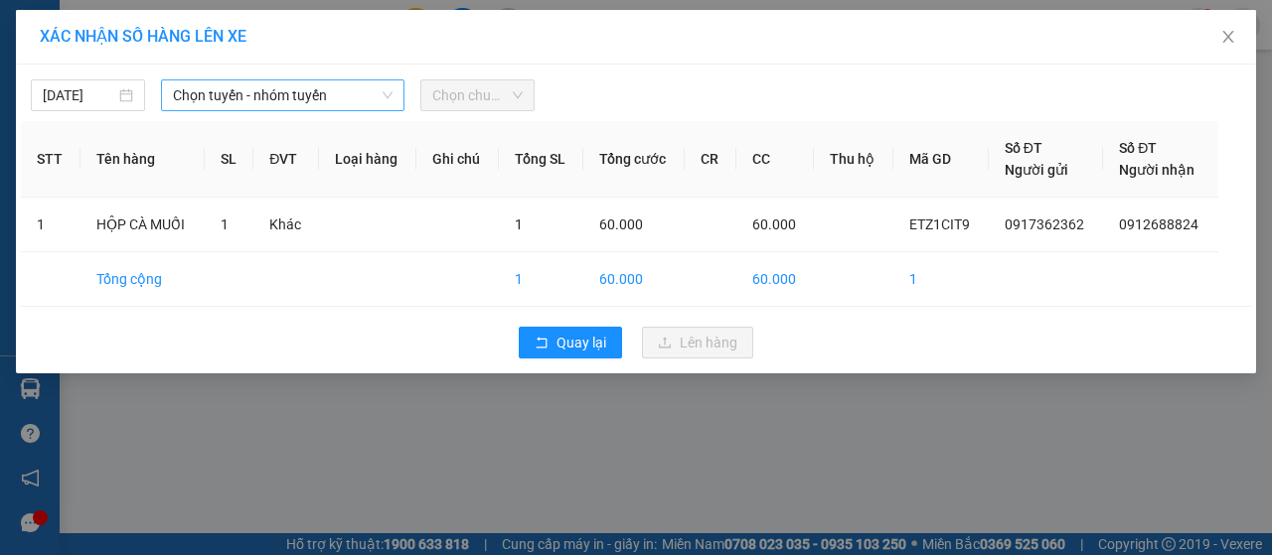
click at [238, 98] on span "Chọn tuyến - nhóm tuyến" at bounding box center [283, 95] width 220 height 30
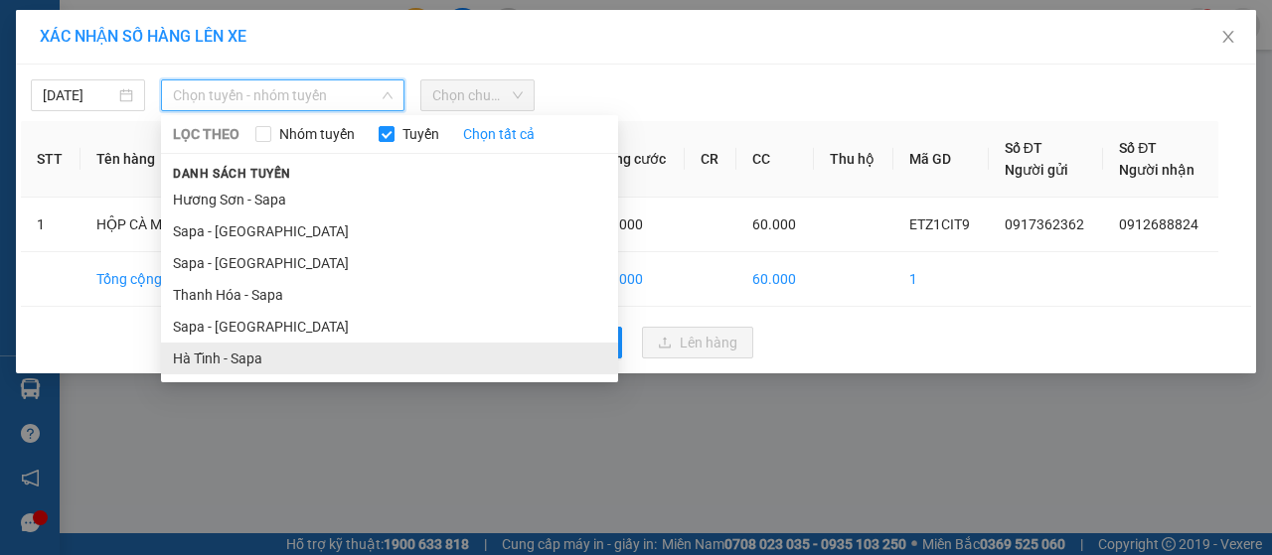
click at [223, 367] on li "Hà Tĩnh - Sapa" at bounding box center [389, 359] width 457 height 32
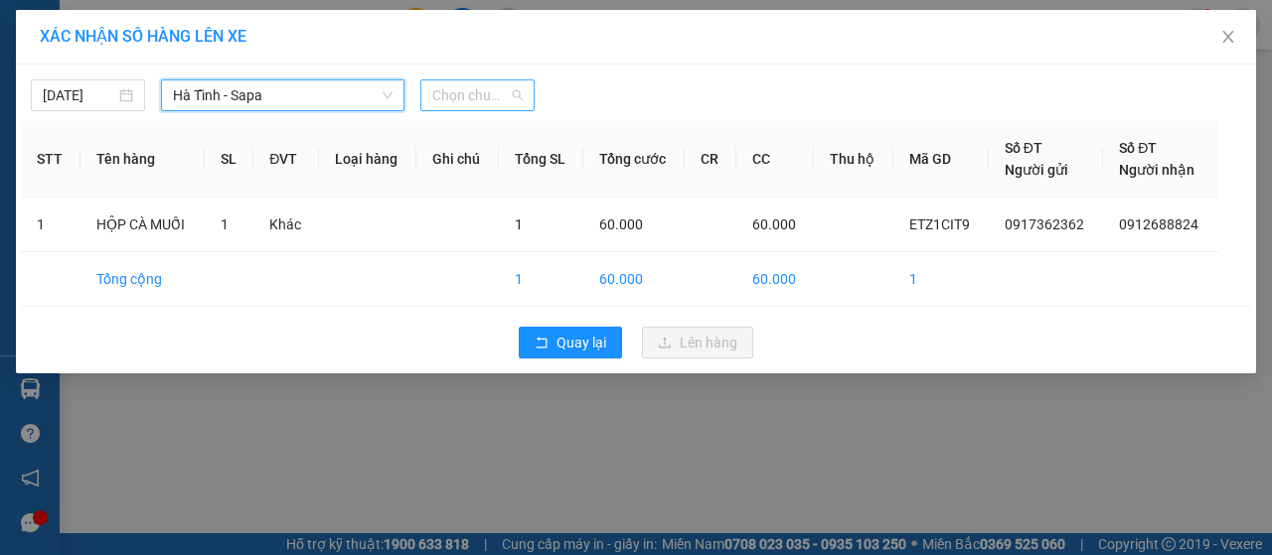
click at [469, 102] on span "Chọn chuyến" at bounding box center [477, 95] width 90 height 30
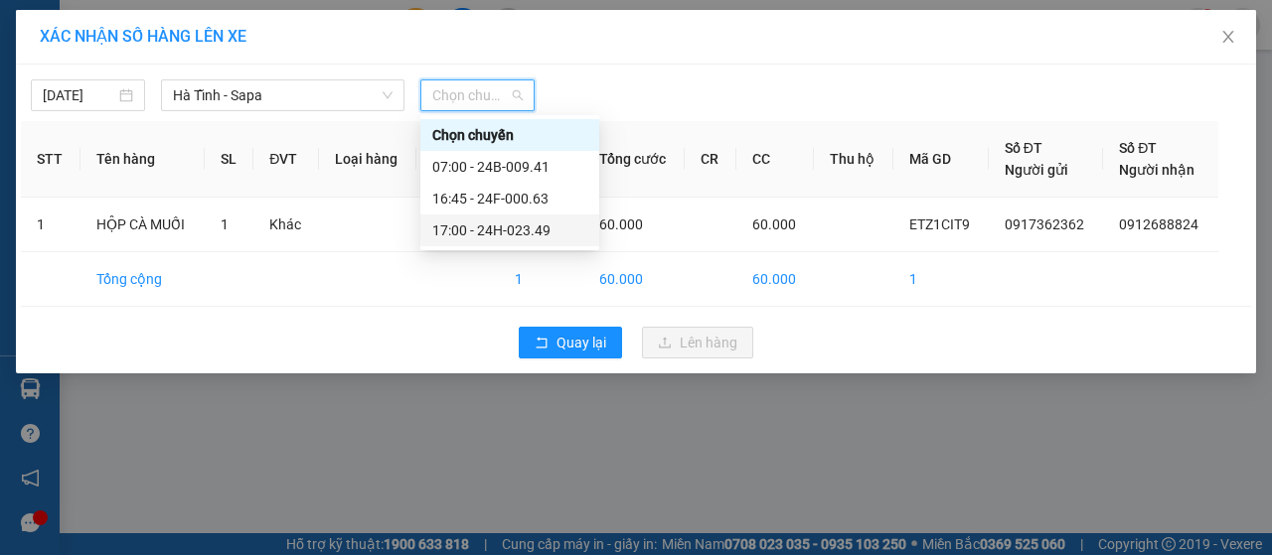
click at [521, 226] on div "17:00 - 24H-023.49" at bounding box center [509, 231] width 155 height 22
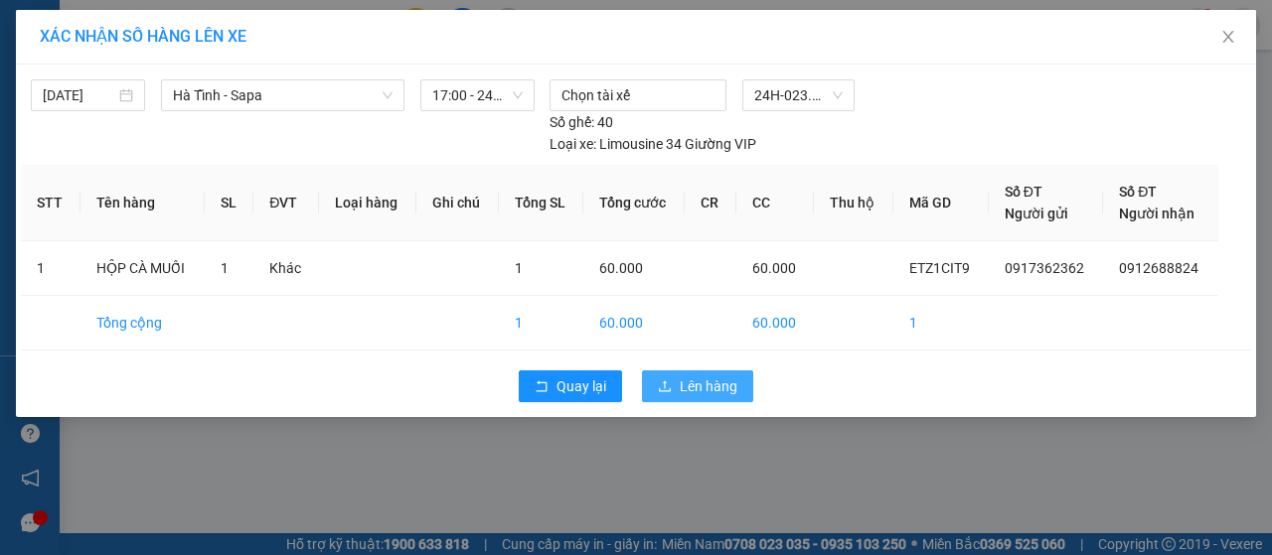
drag, startPoint x: 708, startPoint y: 379, endPoint x: 690, endPoint y: 353, distance: 31.4
click at [709, 379] on span "Lên hàng" at bounding box center [709, 387] width 58 height 22
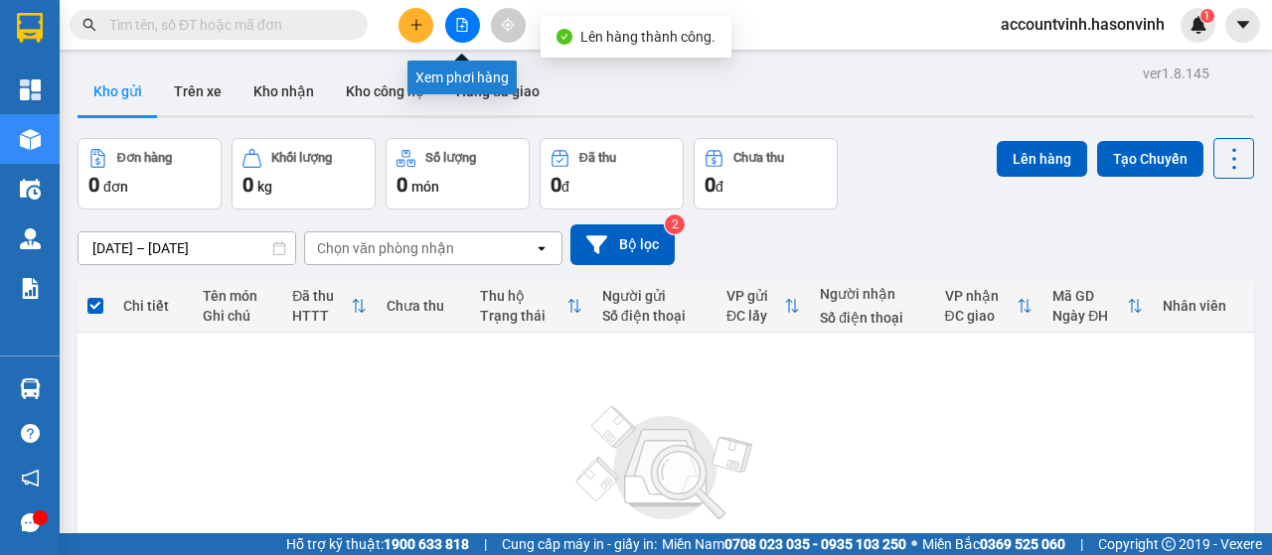
click at [460, 25] on icon "file-add" at bounding box center [462, 25] width 14 height 14
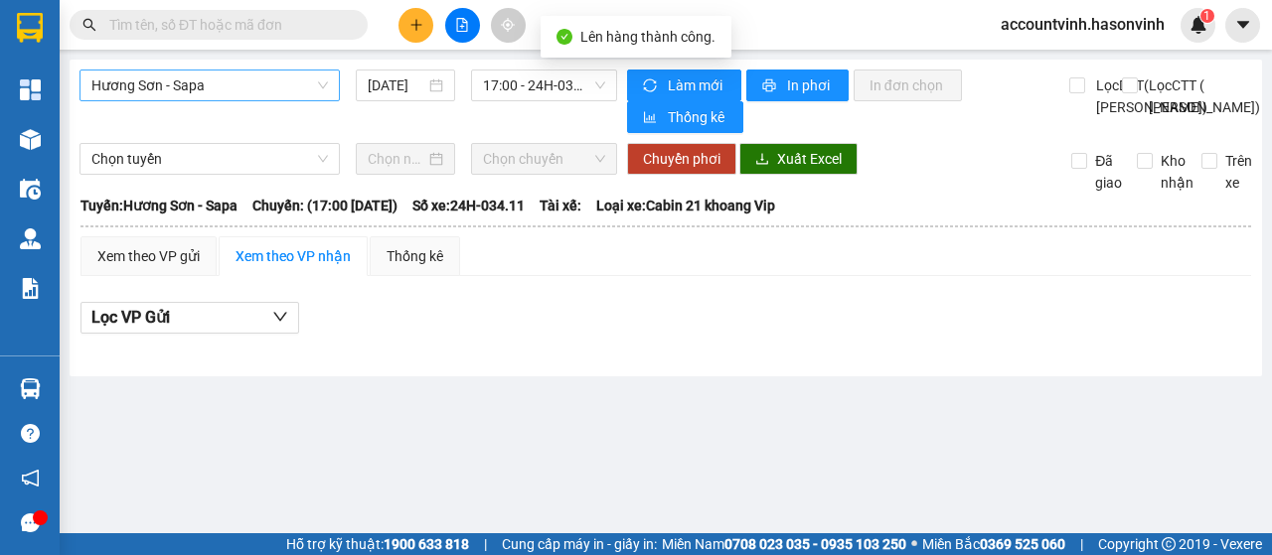
click at [215, 81] on span "Hương Sơn - Sapa" at bounding box center [209, 86] width 236 height 30
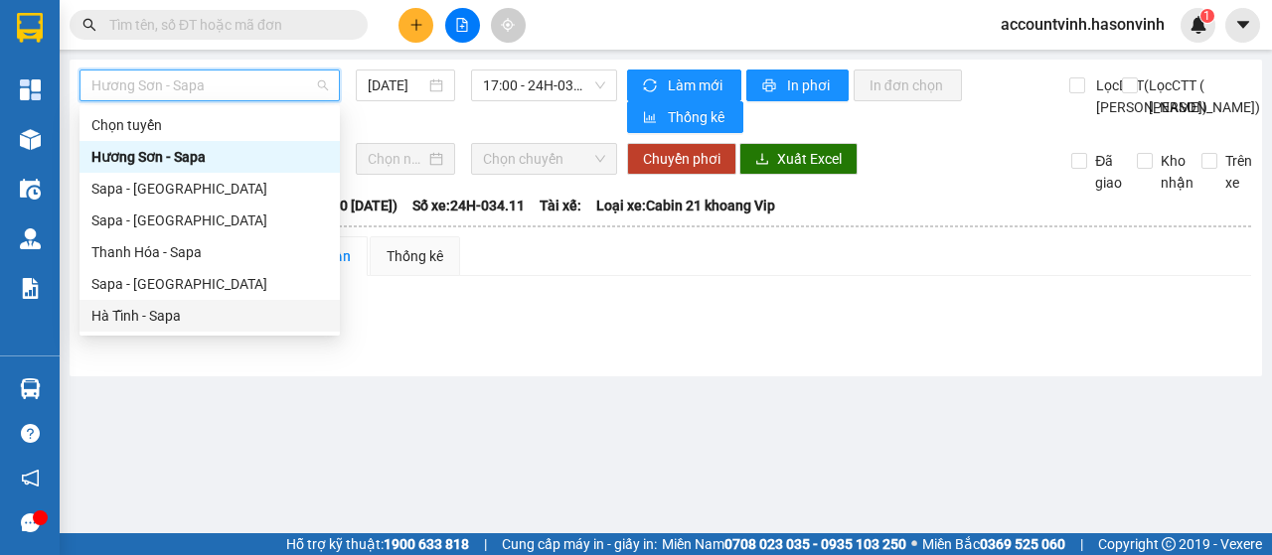
click at [177, 318] on div "Hà Tĩnh - Sapa" at bounding box center [209, 316] width 236 height 22
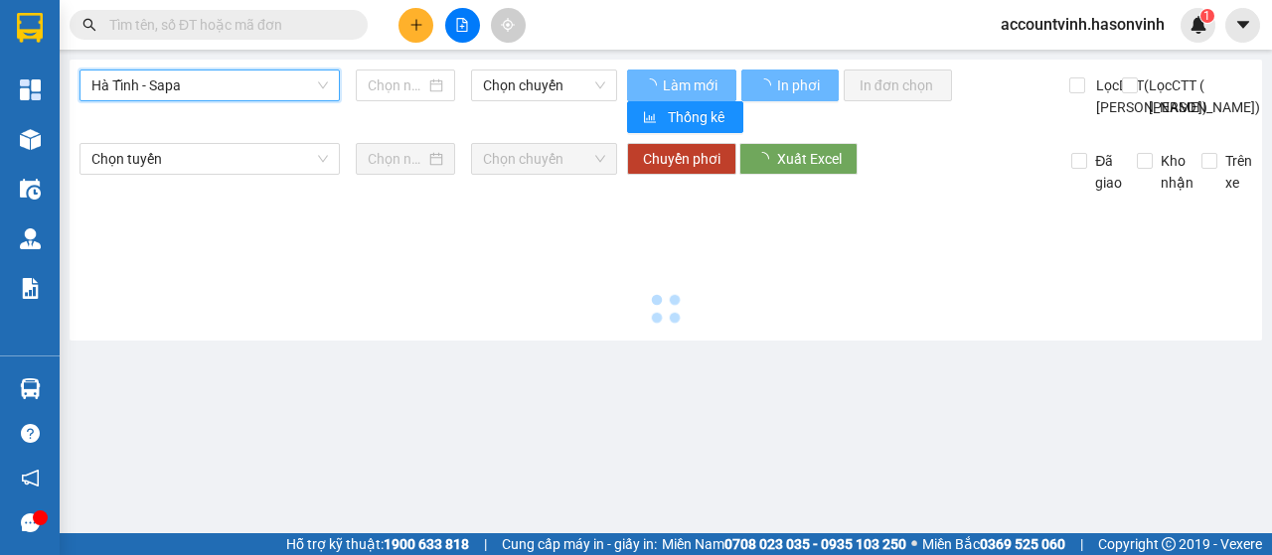
type input "[DATE]"
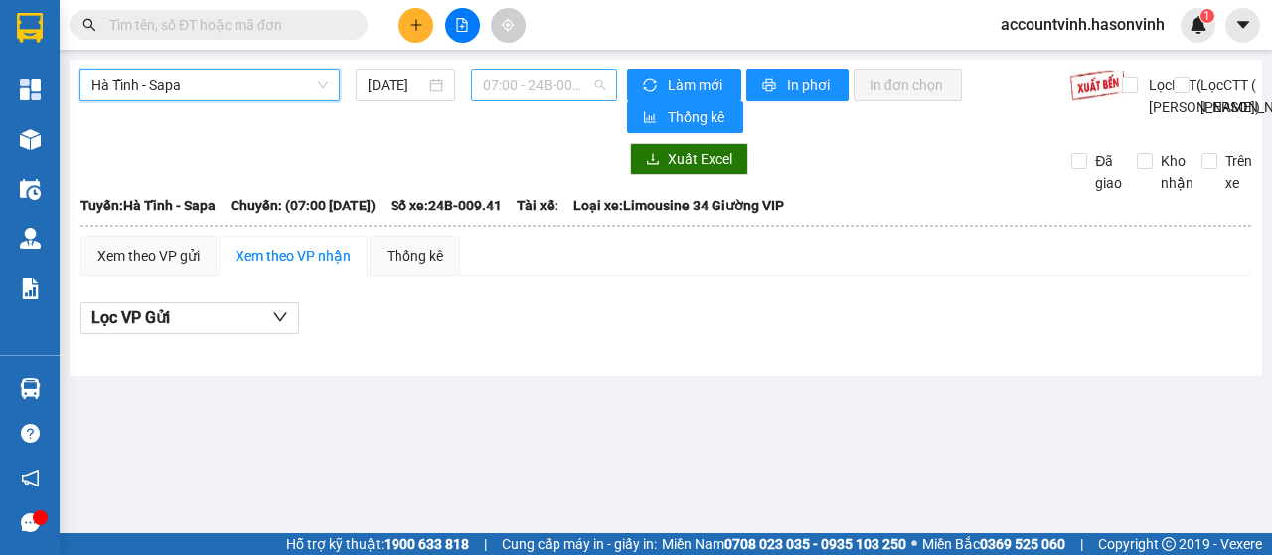
click at [495, 84] on span "07:00 - 24B-009.41" at bounding box center [543, 86] width 121 height 30
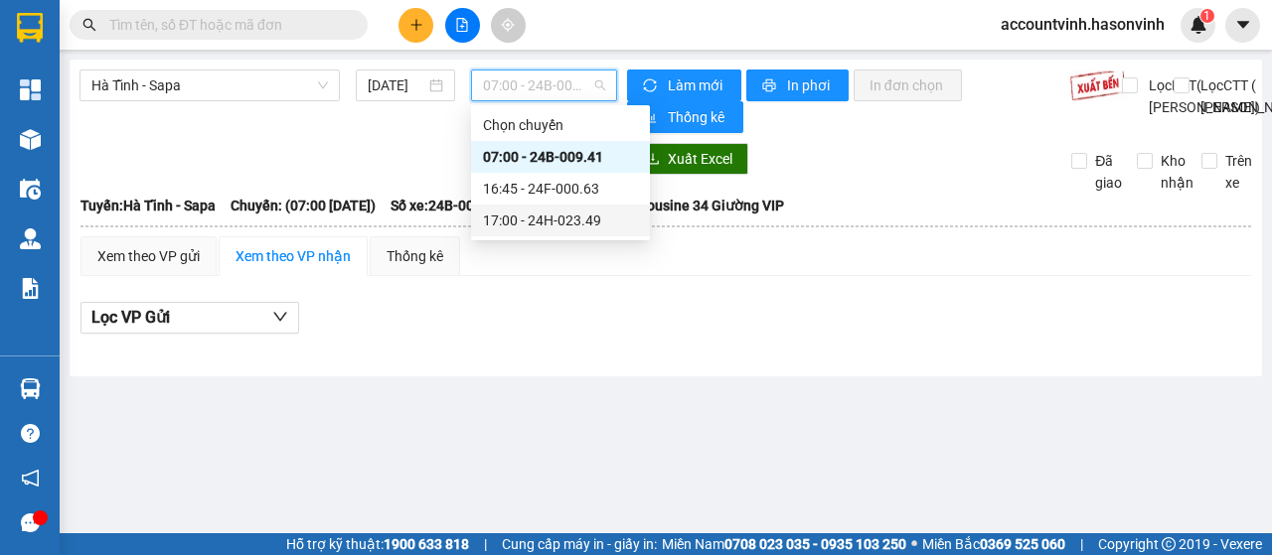
click at [570, 220] on div "17:00 - 24H-023.49" at bounding box center [560, 221] width 155 height 22
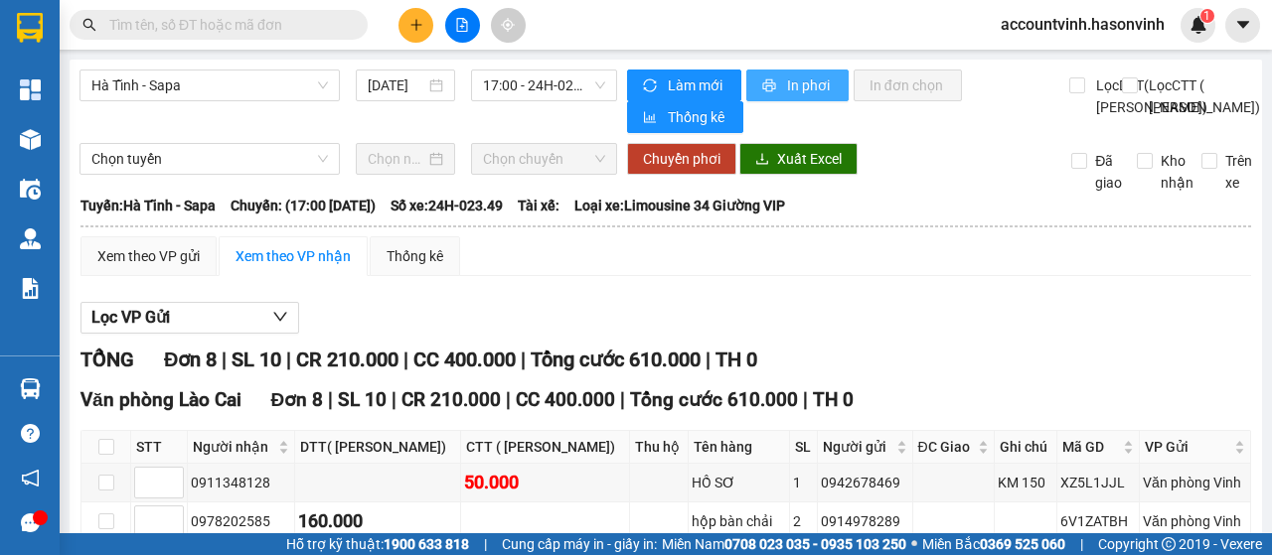
click at [801, 85] on span "In phơi" at bounding box center [810, 86] width 46 height 22
click at [552, 93] on span "17:00 - 24H-023.49" at bounding box center [543, 86] width 121 height 30
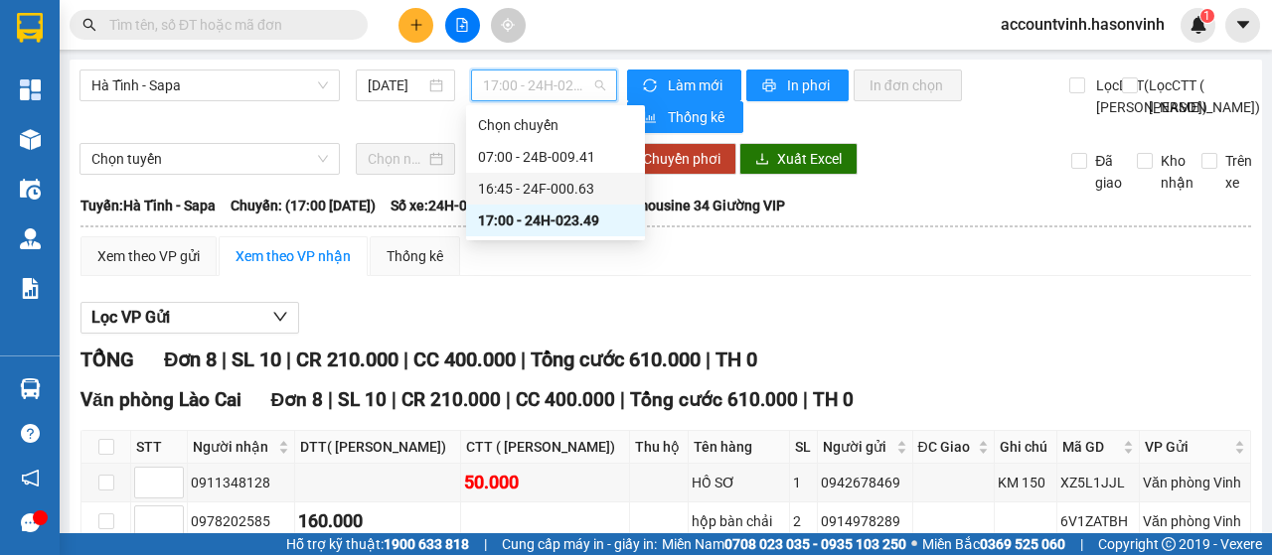
click at [572, 187] on div "16:45 - 24F-000.63" at bounding box center [555, 189] width 155 height 22
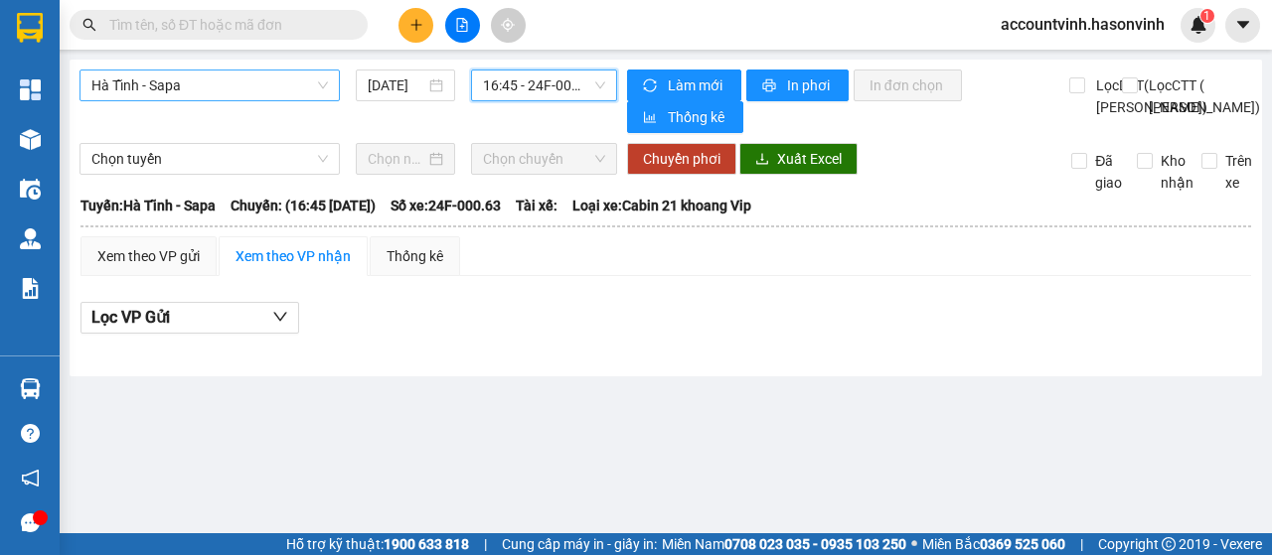
click at [252, 81] on span "Hà Tĩnh - Sapa" at bounding box center [209, 86] width 236 height 30
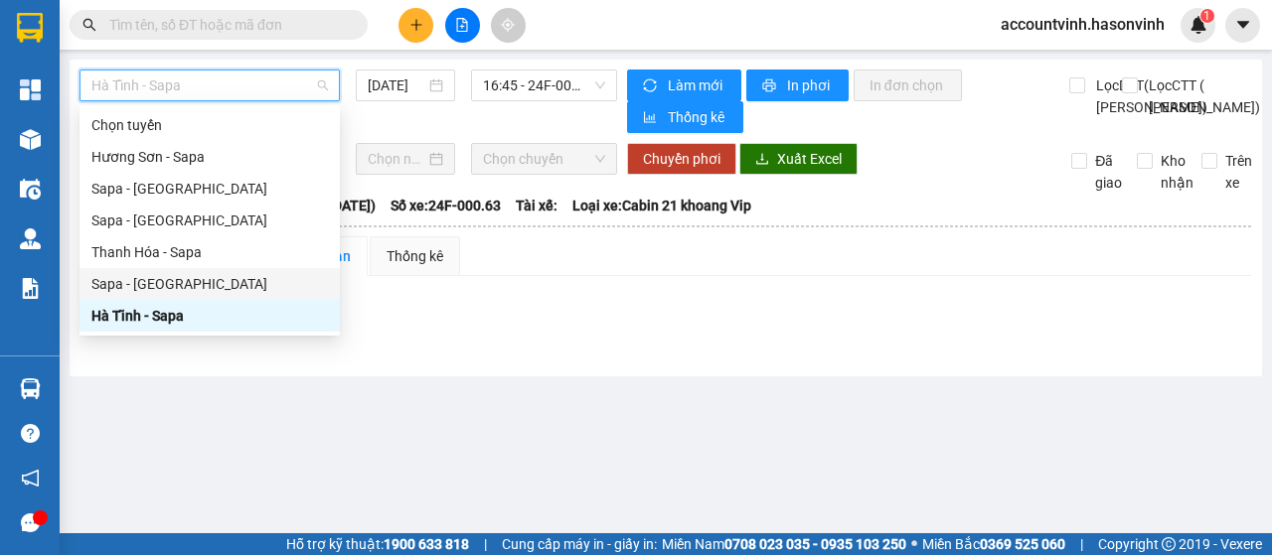
click at [167, 287] on div "Sapa - [GEOGRAPHIC_DATA]" at bounding box center [209, 284] width 236 height 22
type input "[DATE]"
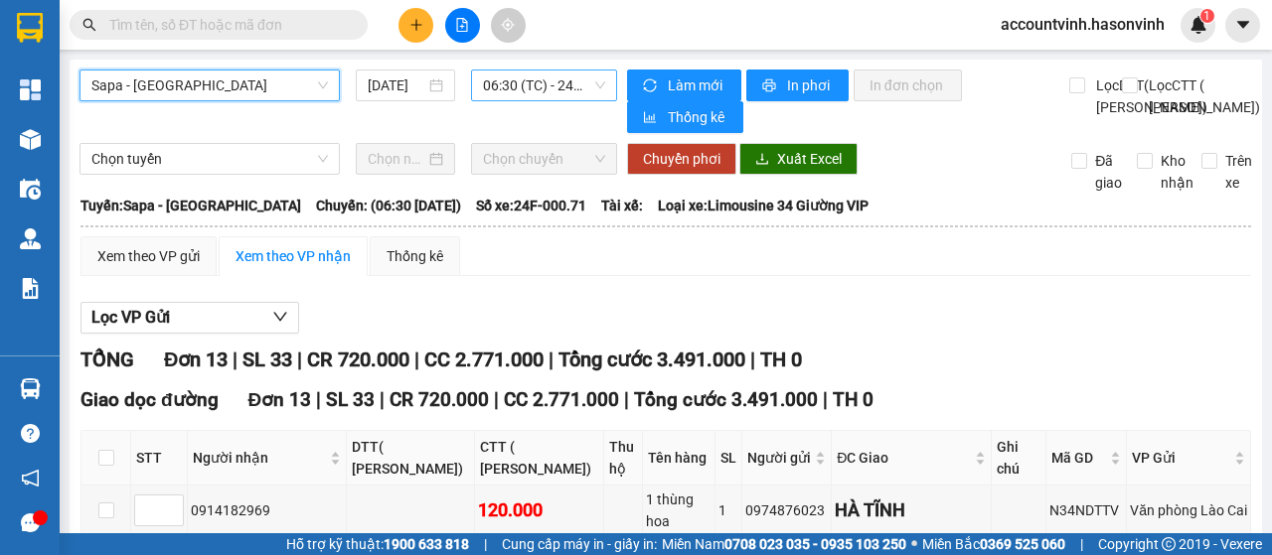
click at [510, 90] on span "06:30 (TC) - 24F-000.71" at bounding box center [543, 86] width 121 height 30
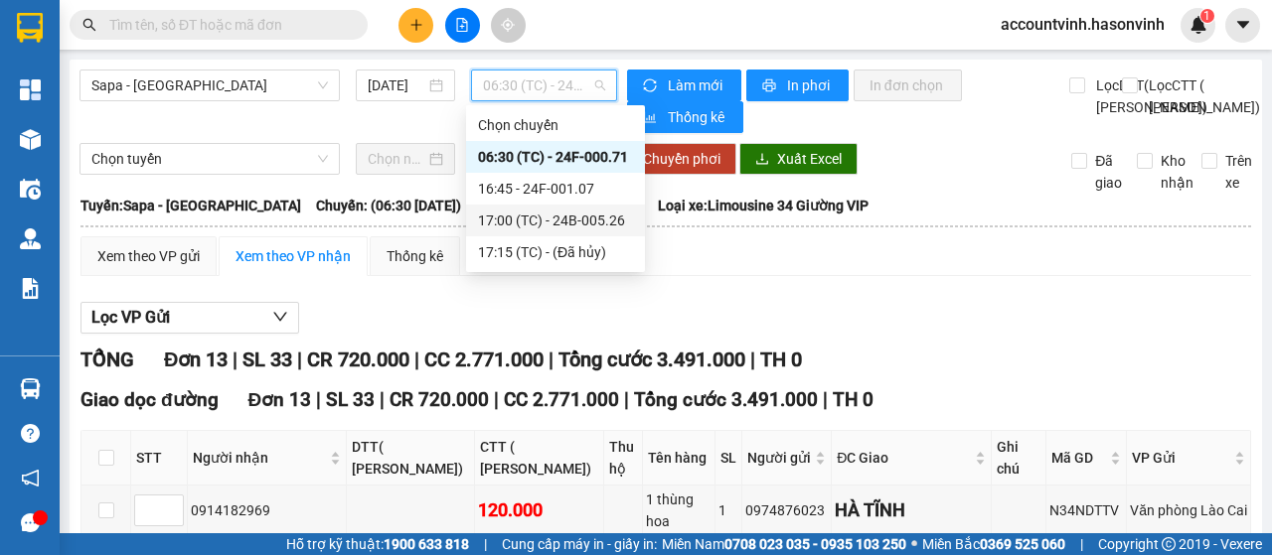
click at [537, 226] on div "17:00 (TC) - 24B-005.26" at bounding box center [555, 221] width 155 height 22
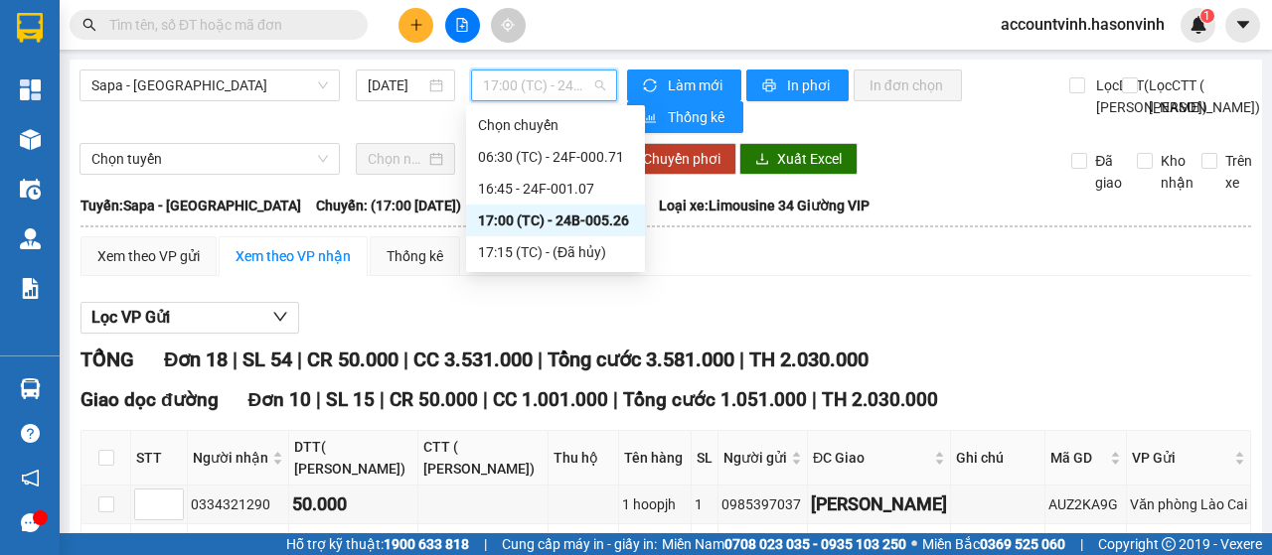
click at [521, 86] on span "17:00 (TC) - 24B-005.26" at bounding box center [543, 86] width 121 height 30
click at [556, 196] on div "16:45 - 24F-001.07" at bounding box center [555, 189] width 155 height 22
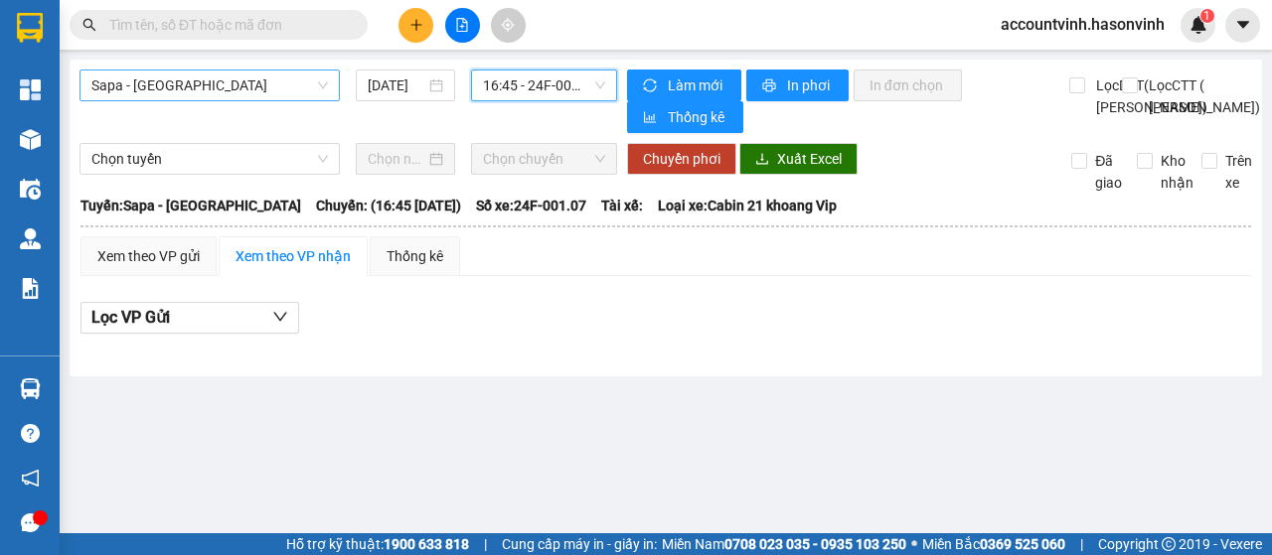
click at [272, 84] on span "Sapa - [GEOGRAPHIC_DATA]" at bounding box center [209, 86] width 236 height 30
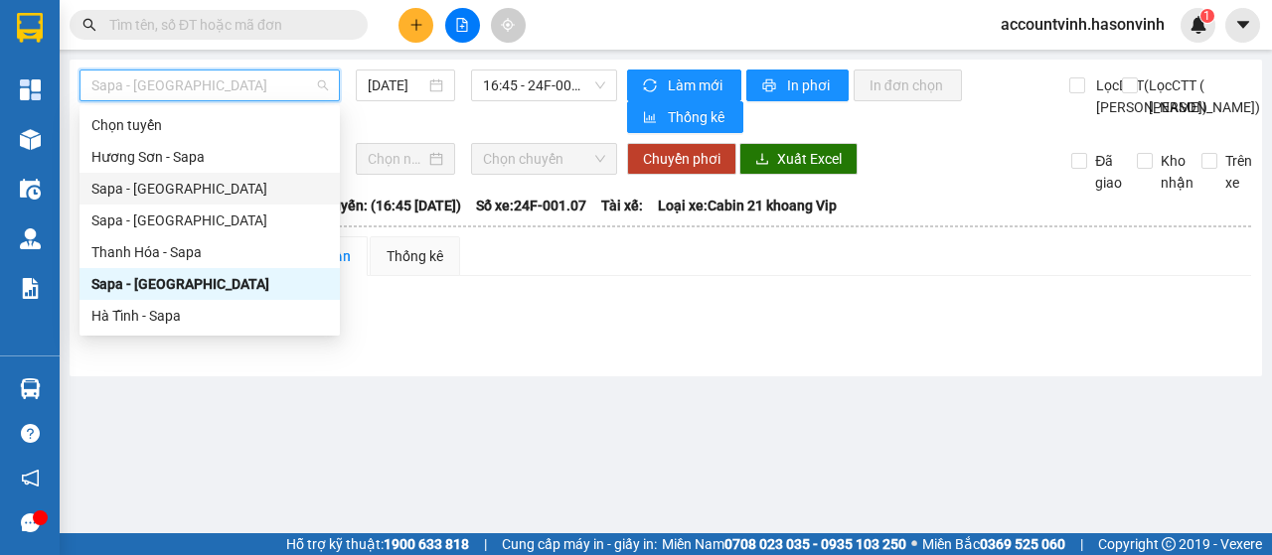
click at [188, 187] on div "Sapa - [GEOGRAPHIC_DATA]" at bounding box center [209, 189] width 236 height 22
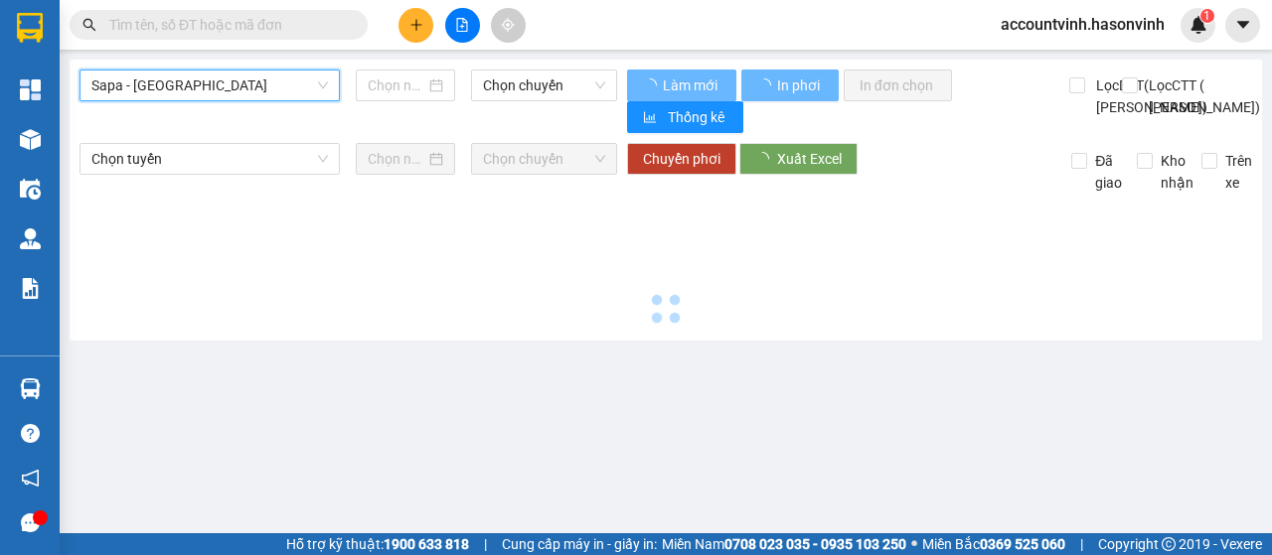
type input "[DATE]"
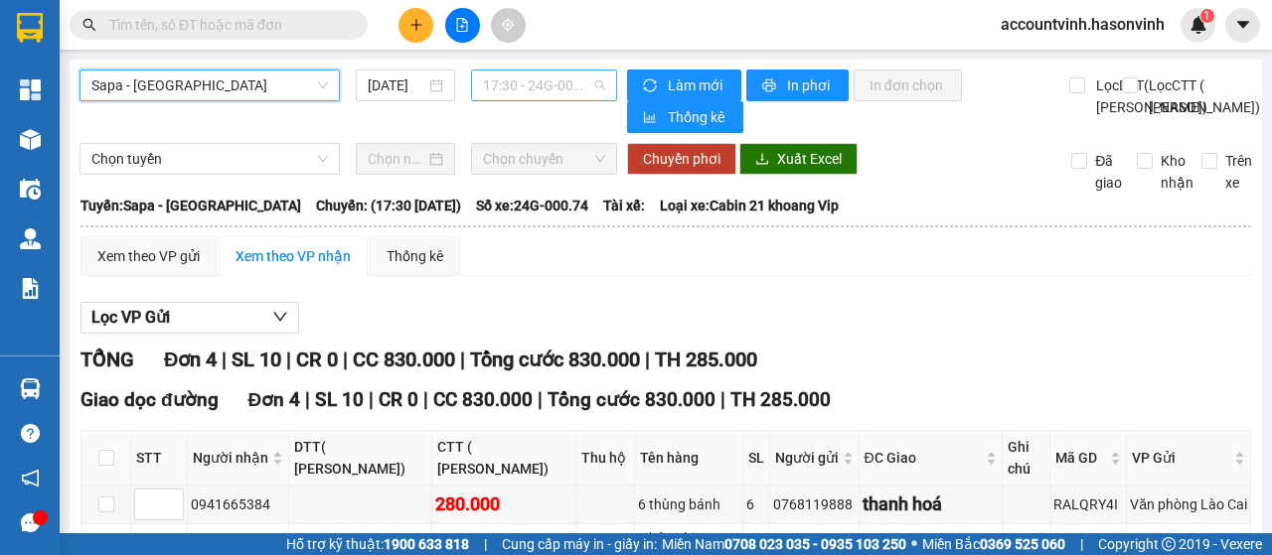
click at [546, 82] on span "17:30 - 24G-000.74" at bounding box center [543, 86] width 121 height 30
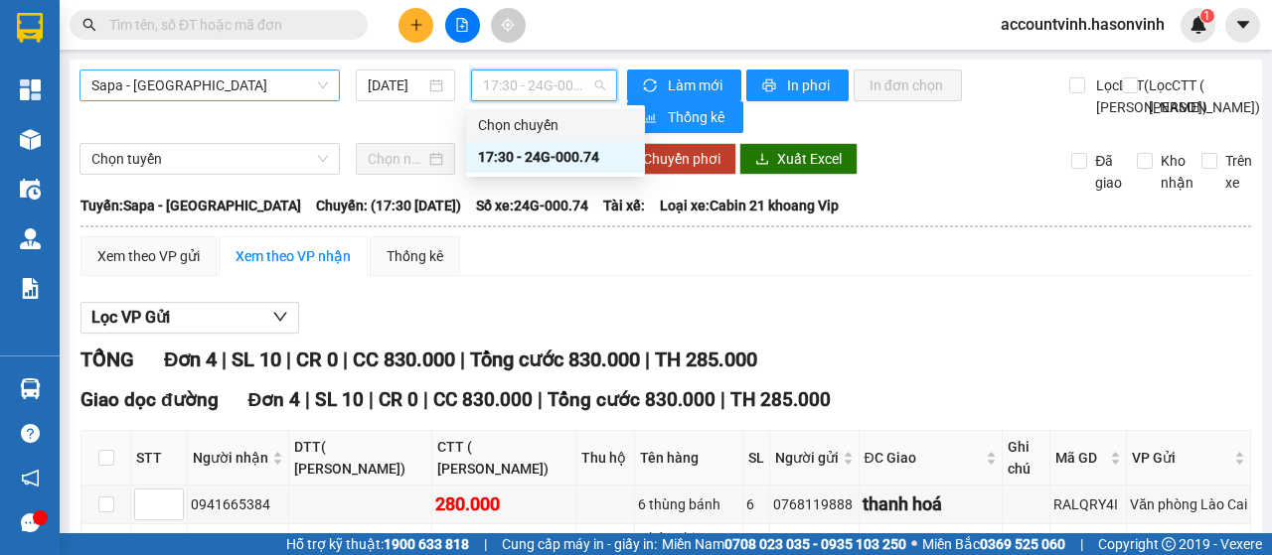
click at [173, 77] on span "Sapa - [GEOGRAPHIC_DATA]" at bounding box center [209, 86] width 236 height 30
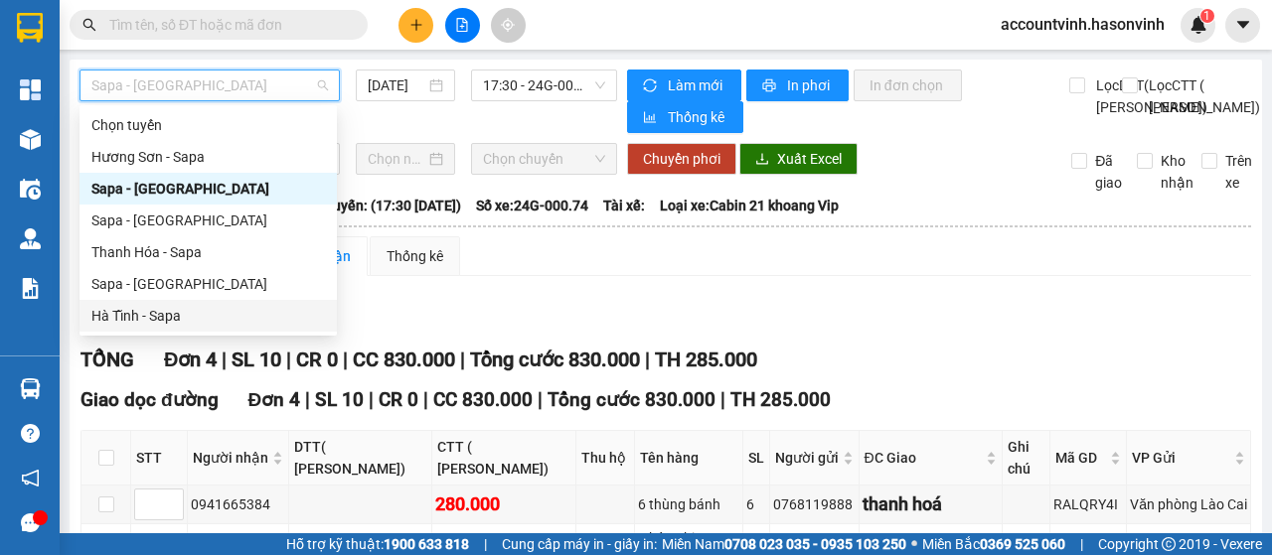
click at [203, 316] on div "Hà Tĩnh - Sapa" at bounding box center [207, 316] width 233 height 22
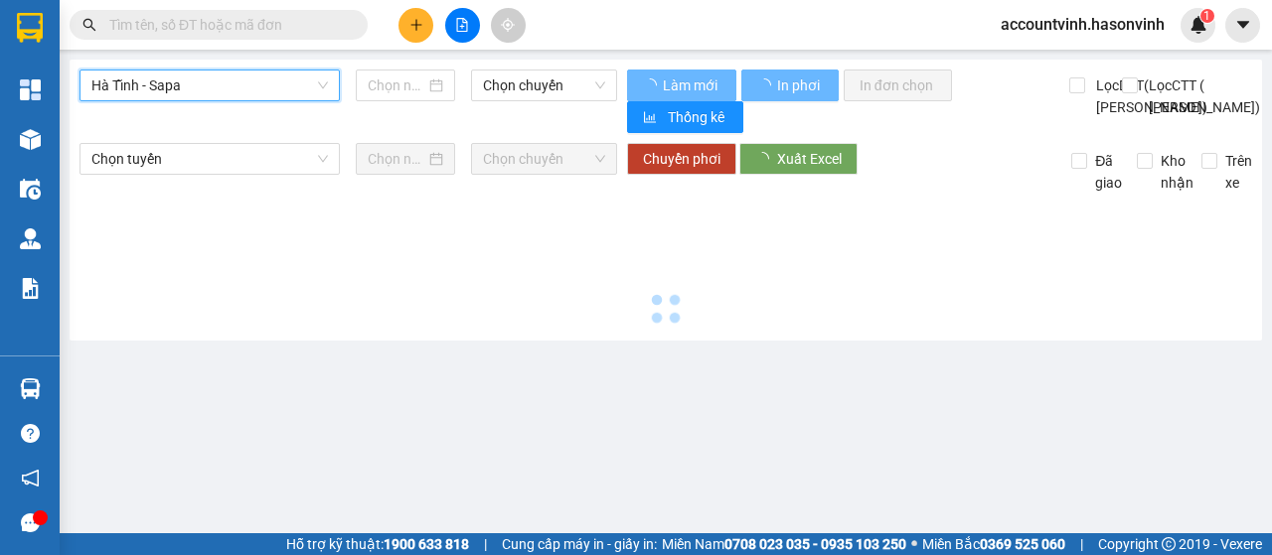
type input "[DATE]"
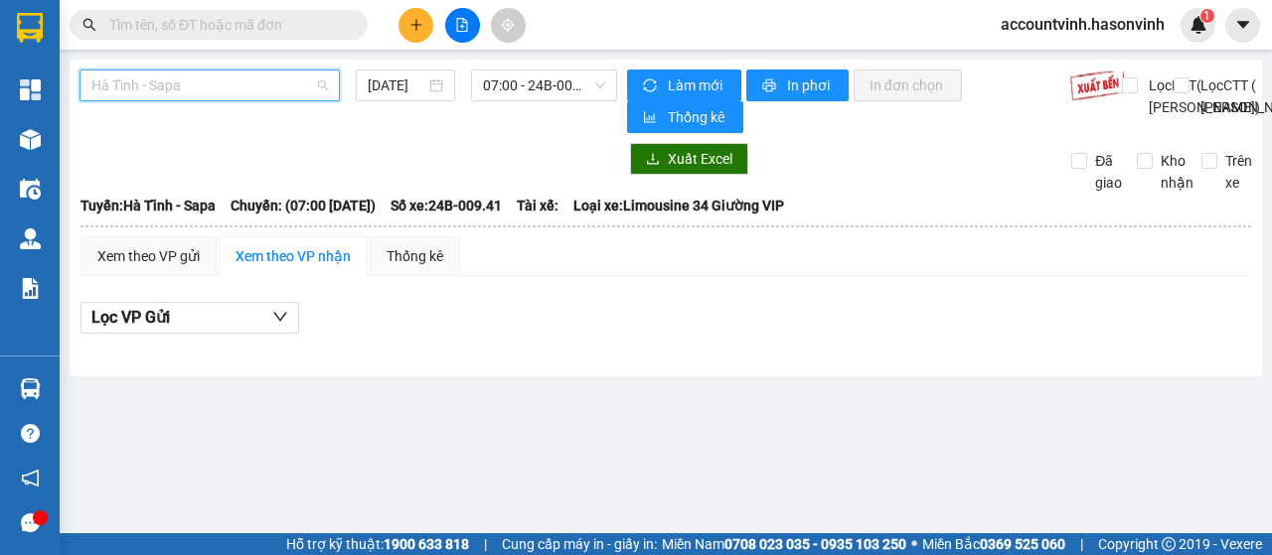
click at [277, 77] on span "Hà Tĩnh - Sapa" at bounding box center [209, 86] width 236 height 30
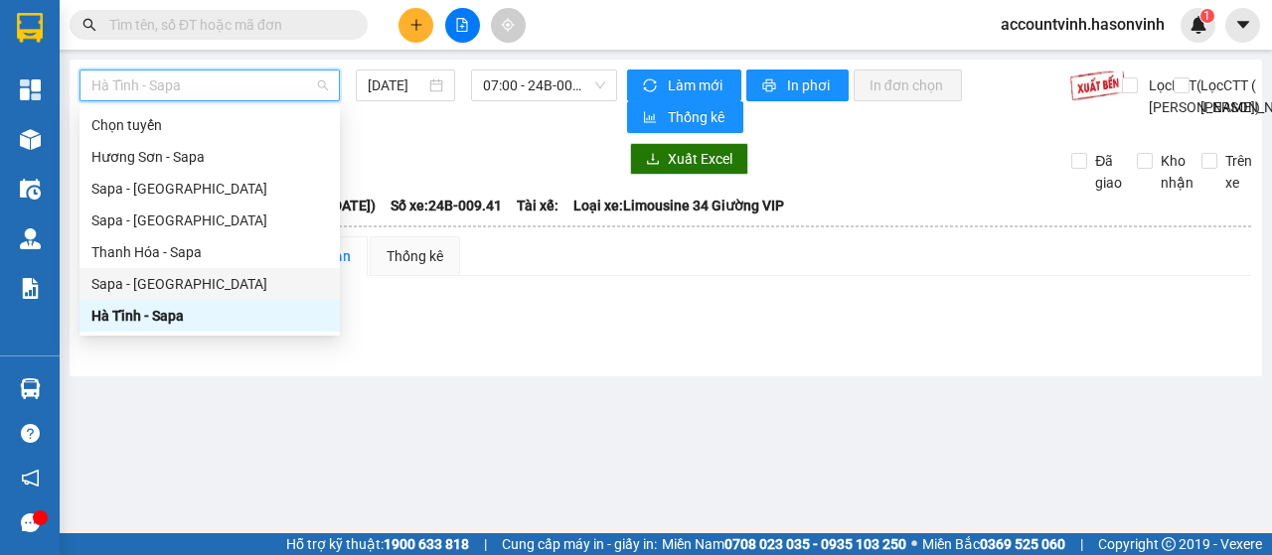
click at [142, 287] on div "Sapa - [GEOGRAPHIC_DATA]" at bounding box center [209, 284] width 236 height 22
type input "[DATE]"
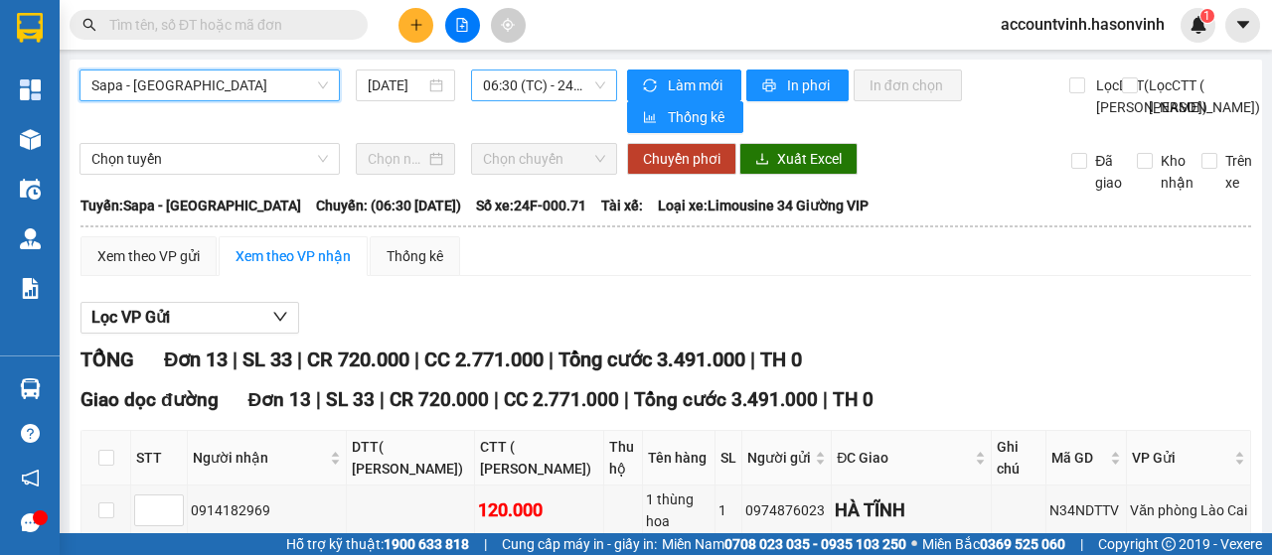
click at [527, 82] on span "06:30 (TC) - 24F-000.71" at bounding box center [543, 86] width 121 height 30
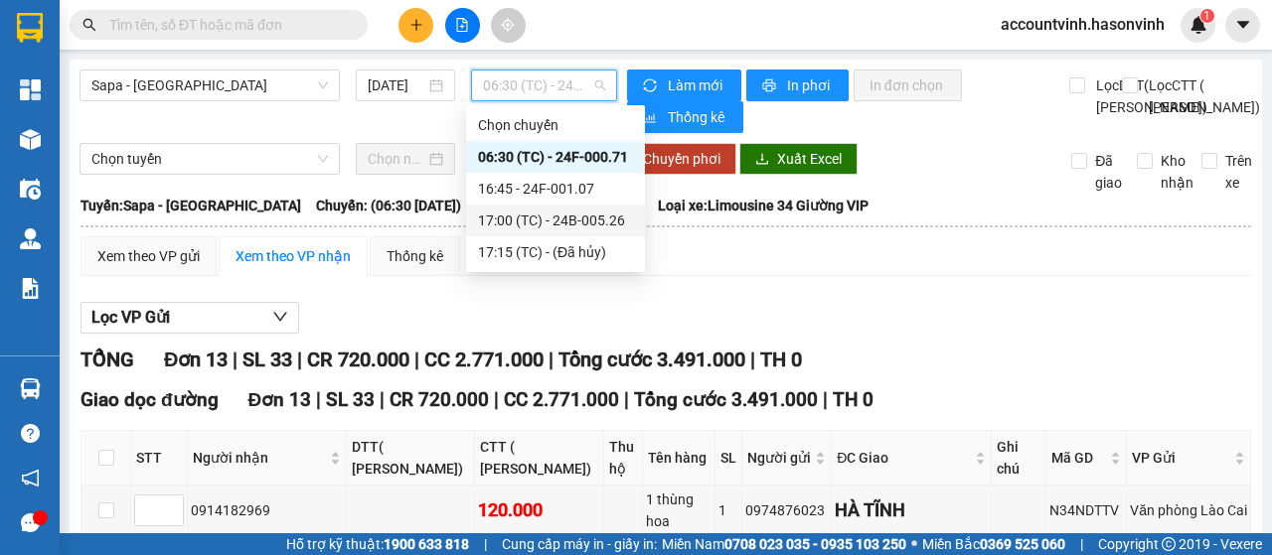
click at [558, 220] on div "17:00 (TC) - 24B-005.26" at bounding box center [555, 221] width 155 height 22
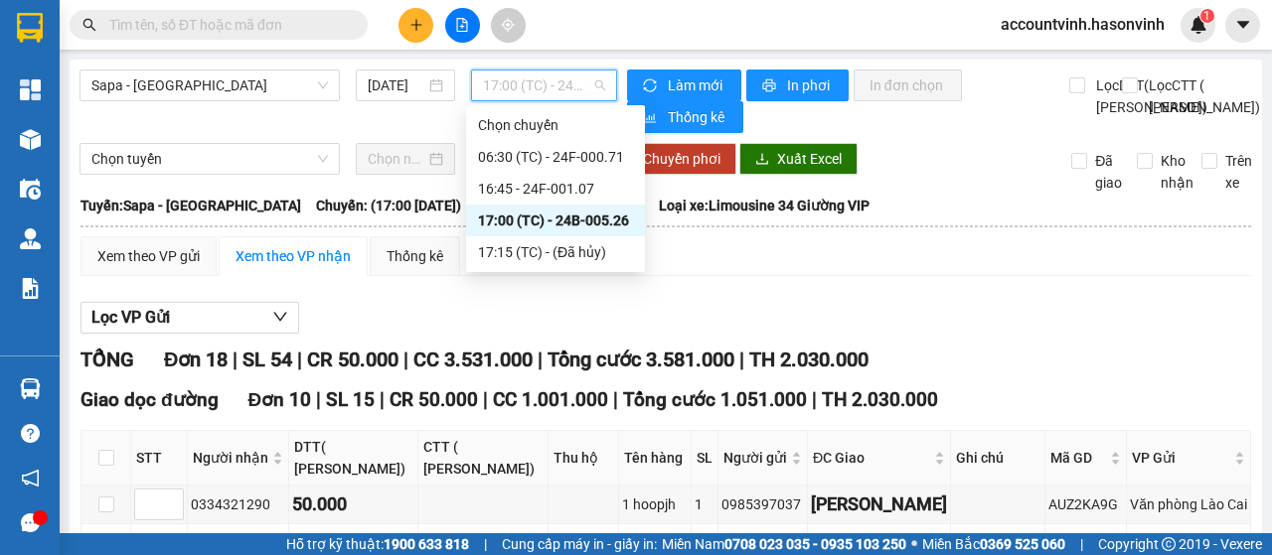
click at [550, 94] on span "17:00 (TC) - 24B-005.26" at bounding box center [543, 86] width 121 height 30
click at [582, 186] on div "16:45 - 24F-001.07" at bounding box center [555, 189] width 155 height 22
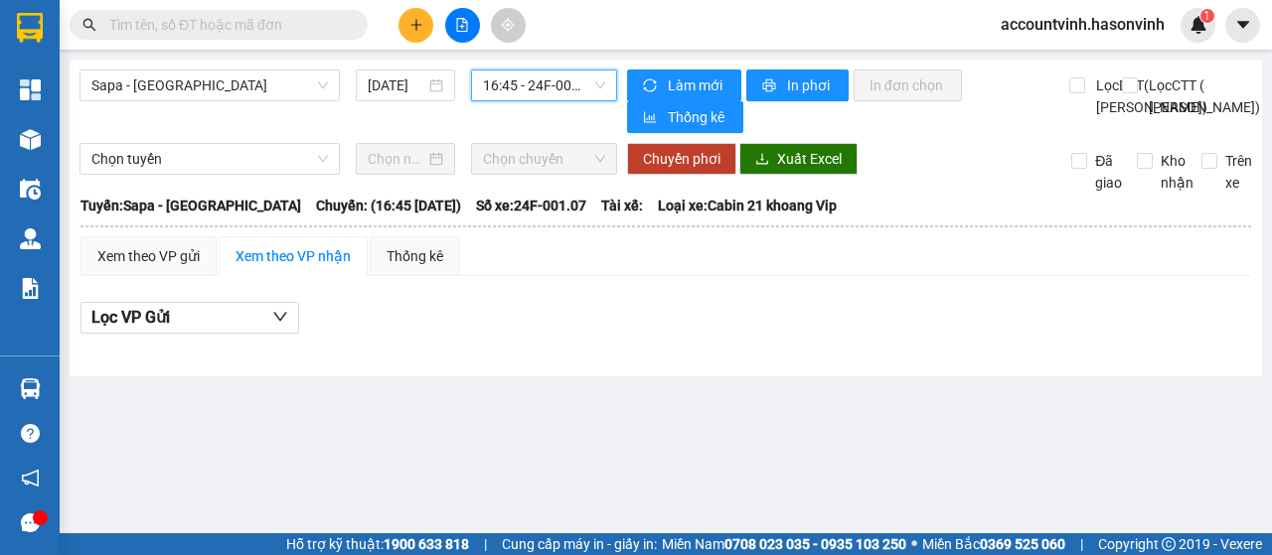
click at [519, 89] on span "16:45 - 24F-001.07" at bounding box center [543, 86] width 121 height 30
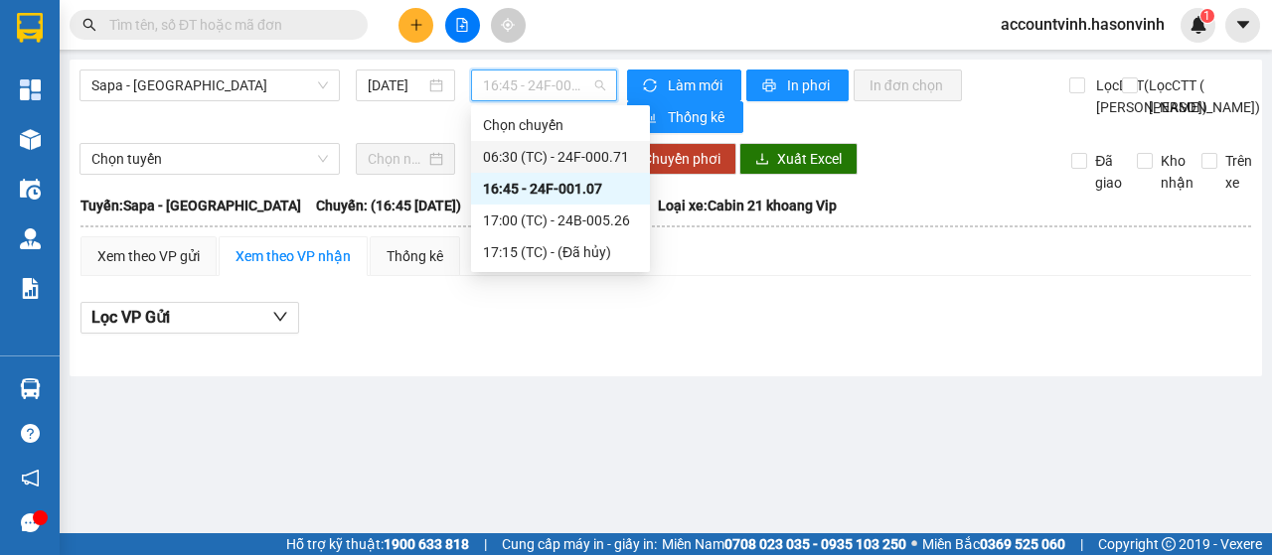
click at [519, 160] on div "06:30 (TC) - 24F-000.71" at bounding box center [560, 157] width 155 height 22
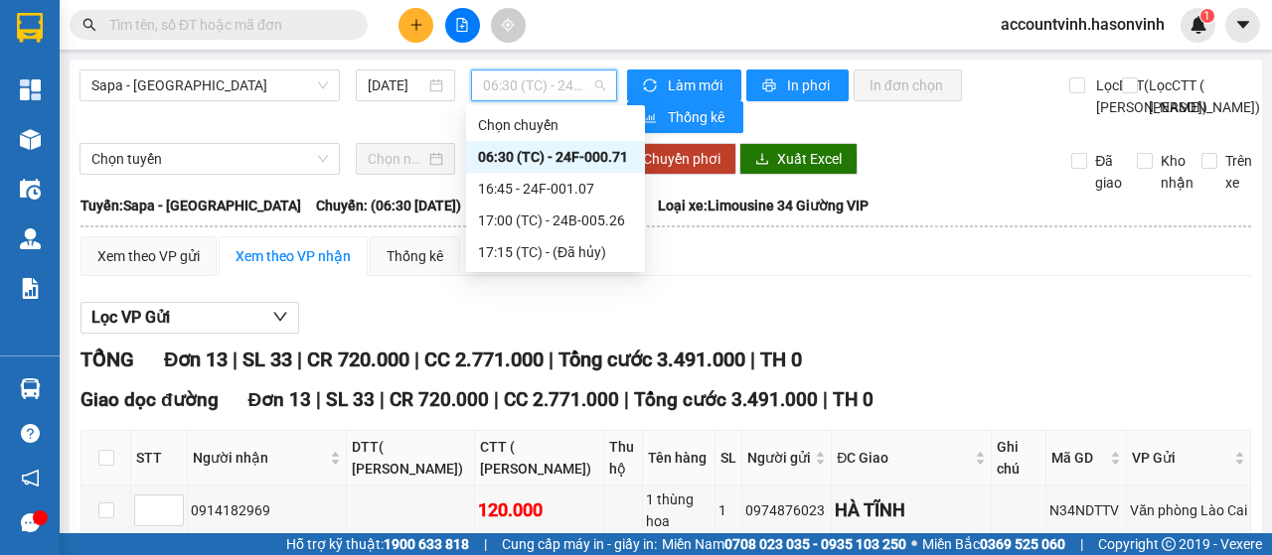
click at [527, 90] on span "06:30 (TC) - 24F-000.71" at bounding box center [543, 86] width 121 height 30
click at [550, 192] on div "16:45 - 24F-001.07" at bounding box center [555, 189] width 155 height 22
